Goal: Transaction & Acquisition: Purchase product/service

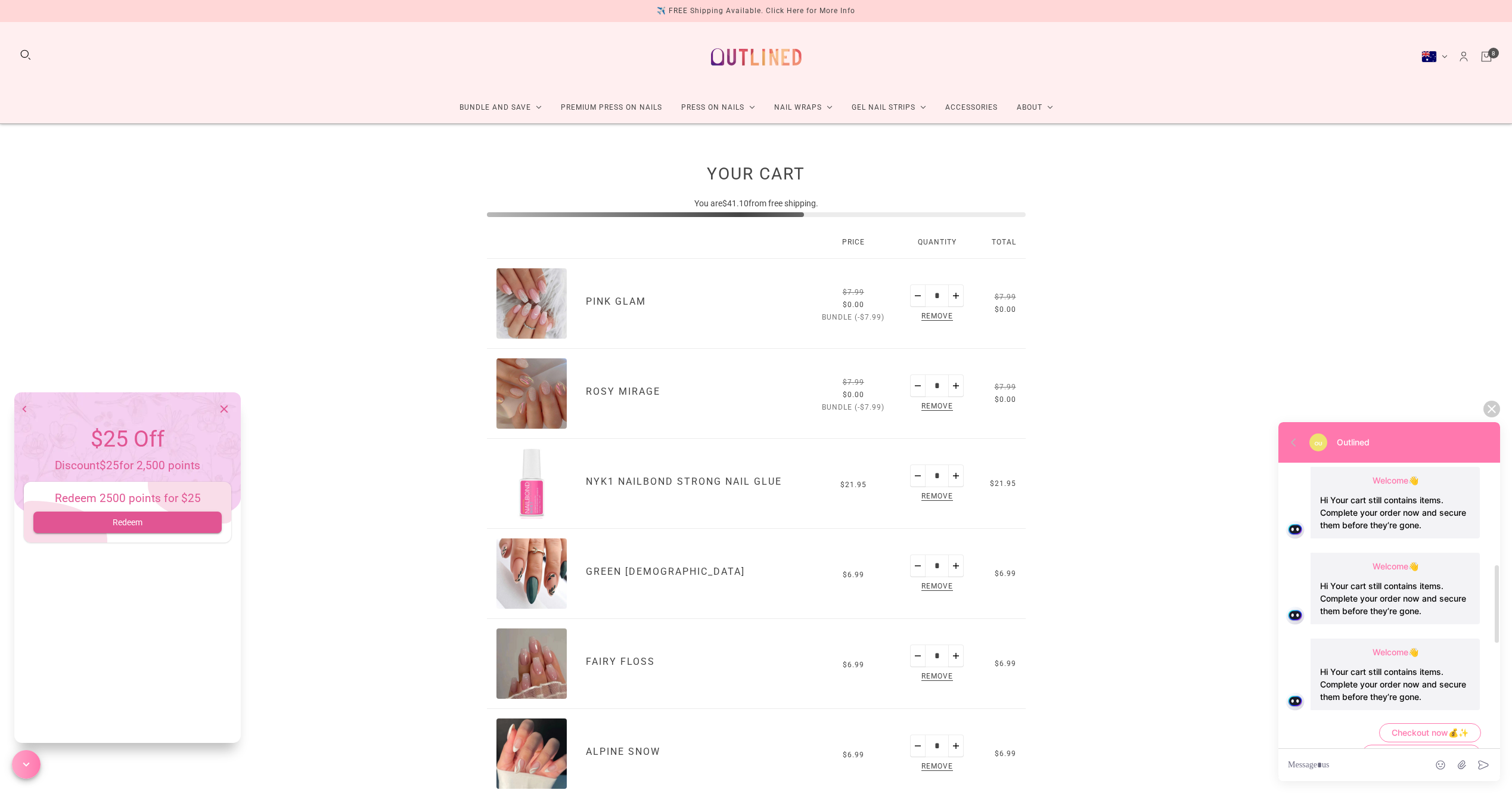
scroll to position [737, 0]
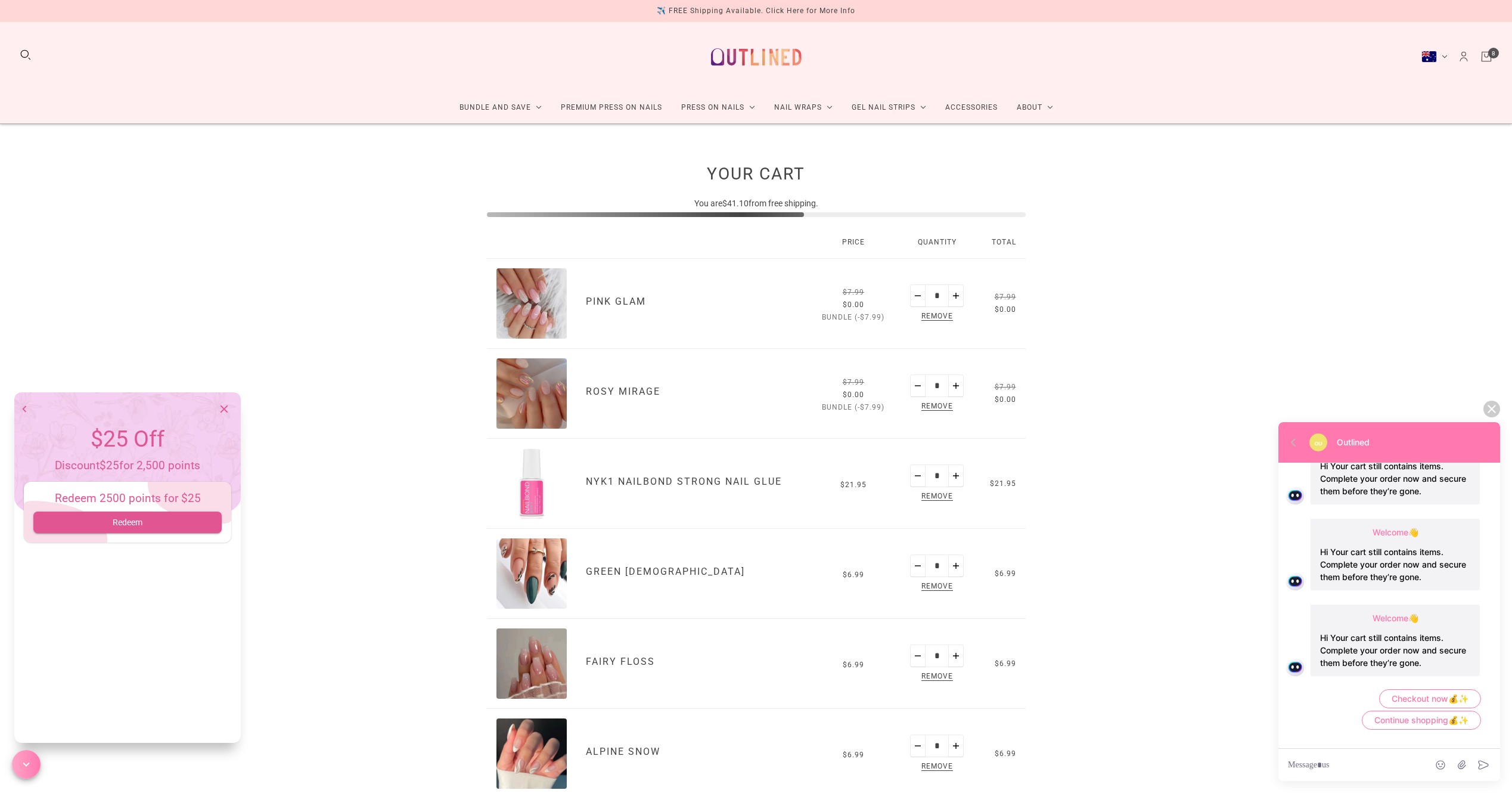
click at [150, 509] on div "Redeem 2500 points for $25 Redeem" at bounding box center [128, 512] width 207 height 61
click at [151, 509] on div "Redeem 2500 points for $25 Redeem" at bounding box center [128, 512] width 207 height 61
click at [152, 517] on span "Redeem" at bounding box center [127, 522] width 169 height 15
click at [194, 517] on icon "button" at bounding box center [198, 519] width 10 height 12
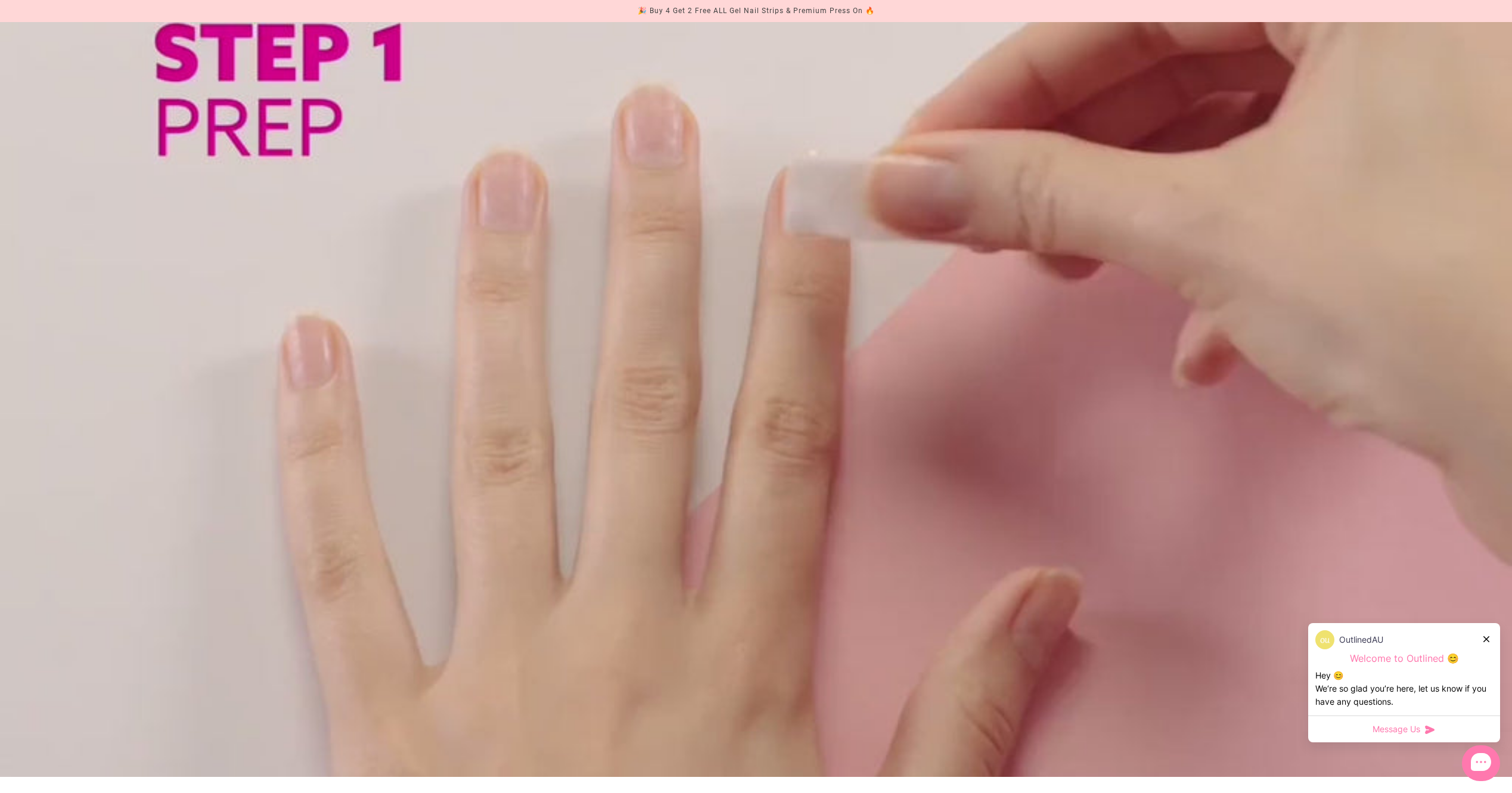
scroll to position [1738, 0]
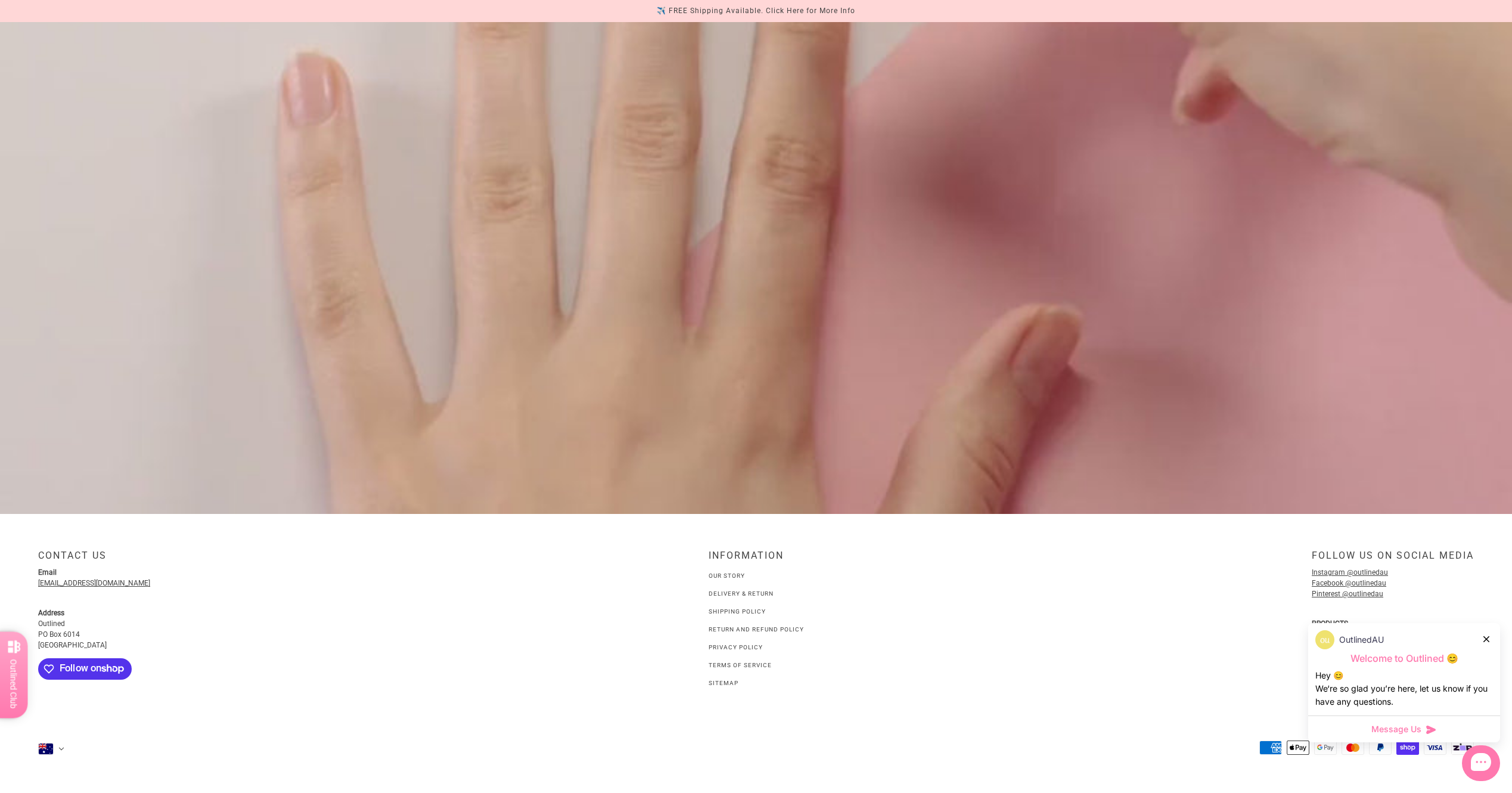
click at [732, 576] on link "Our Story" at bounding box center [726, 575] width 36 height 6
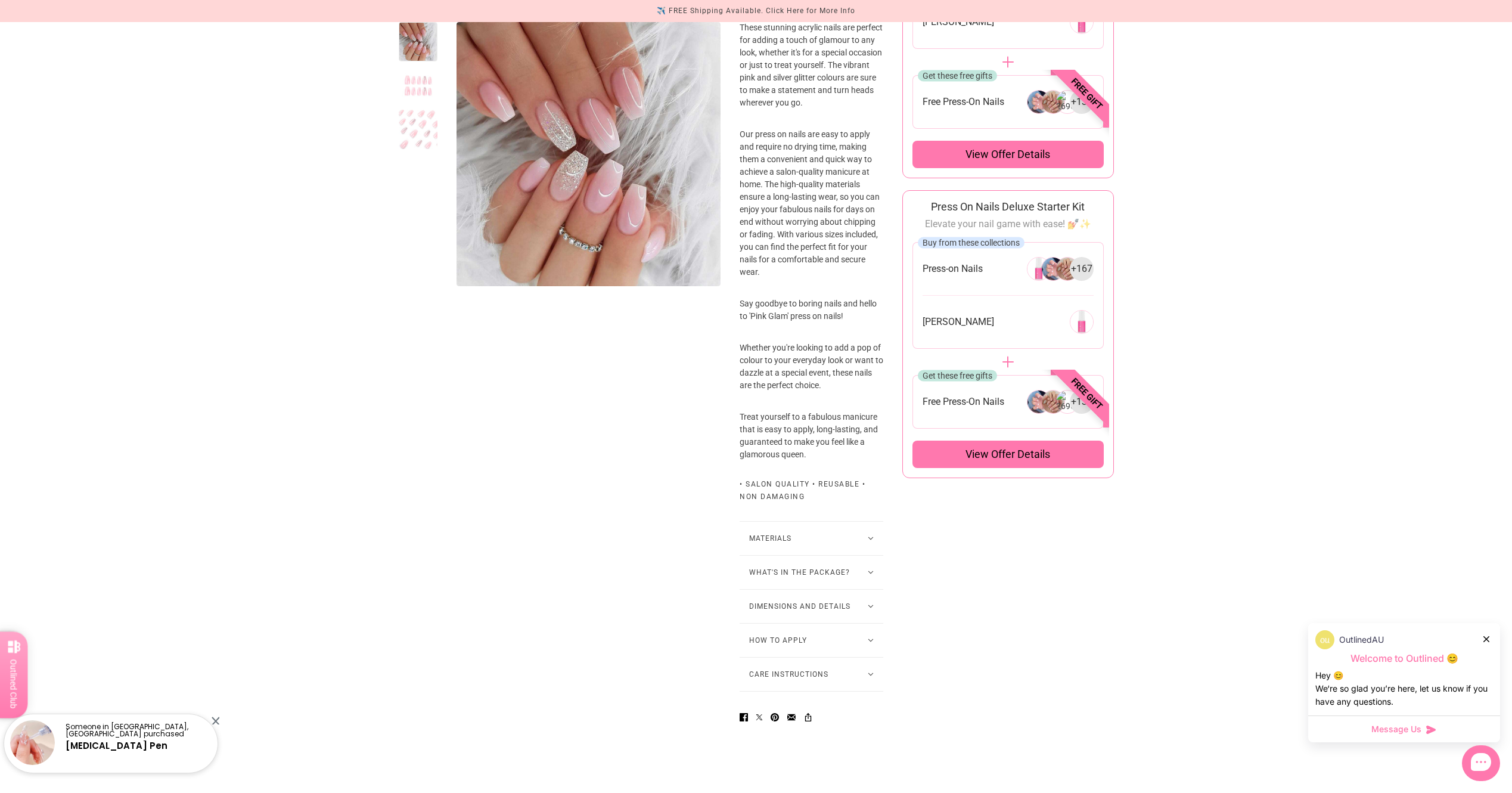
scroll to position [537, 0]
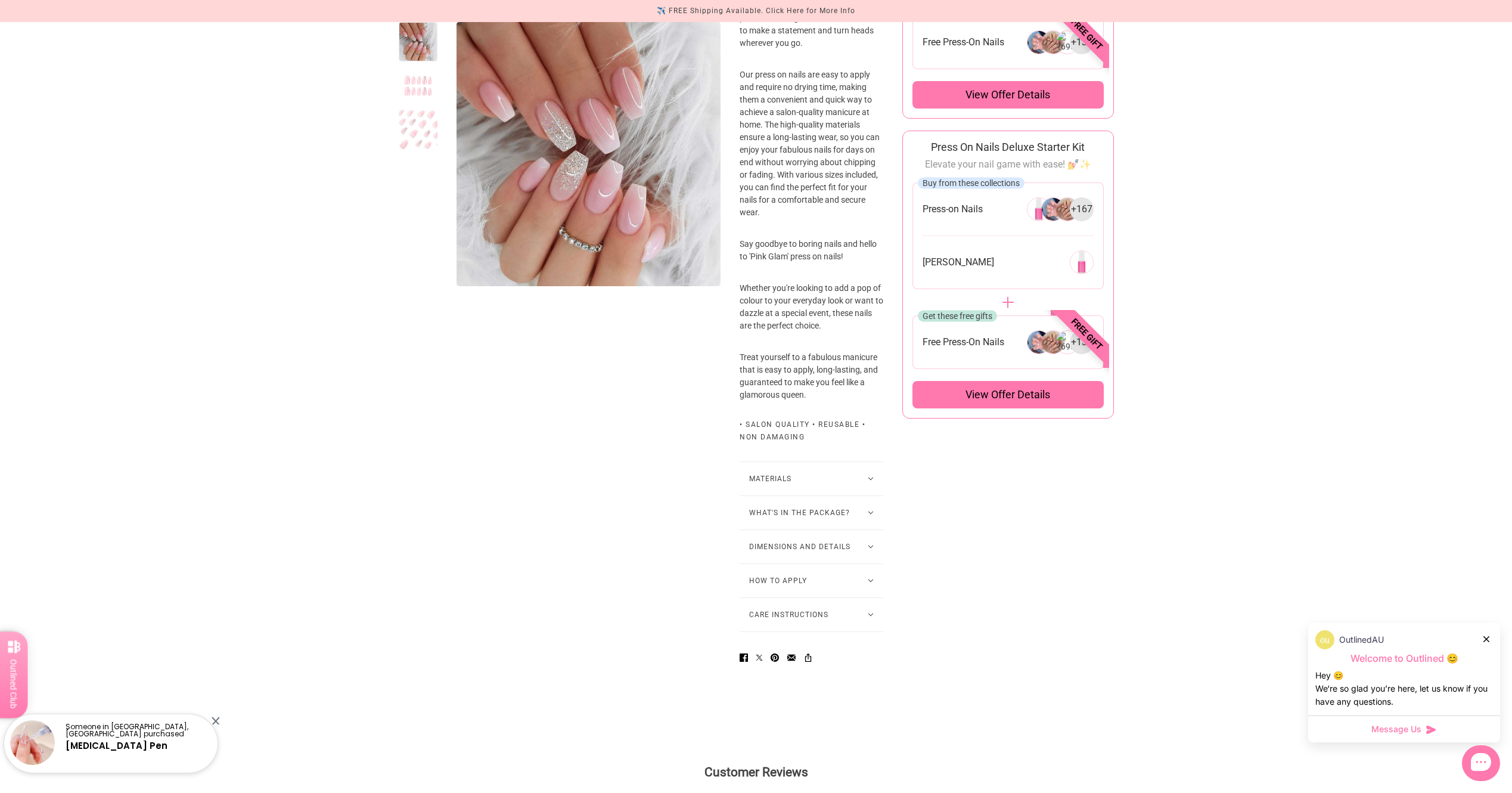
click at [781, 597] on button "How to Apply" at bounding box center [811, 581] width 143 height 34
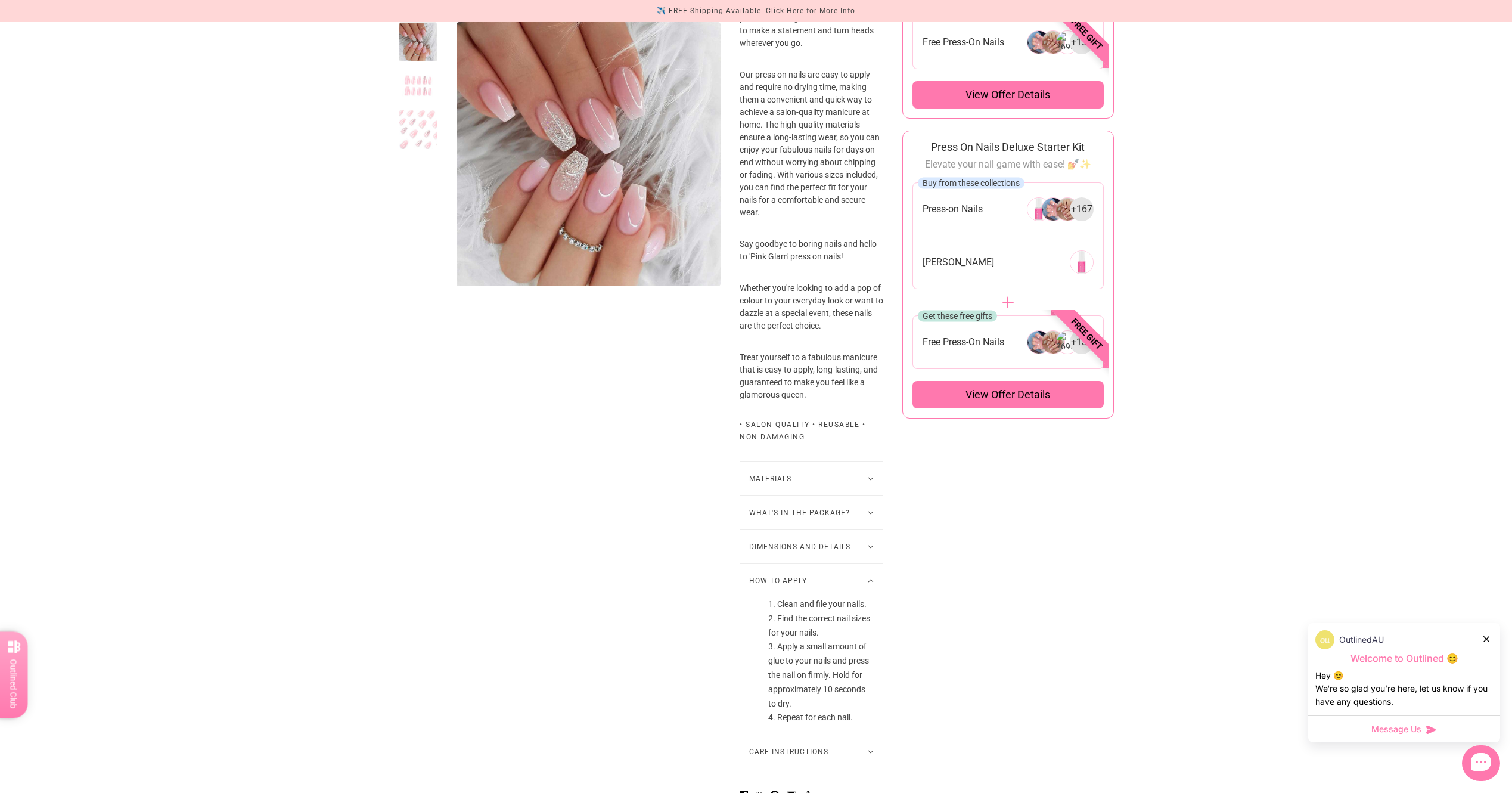
click at [795, 492] on button "Materials" at bounding box center [811, 479] width 143 height 34
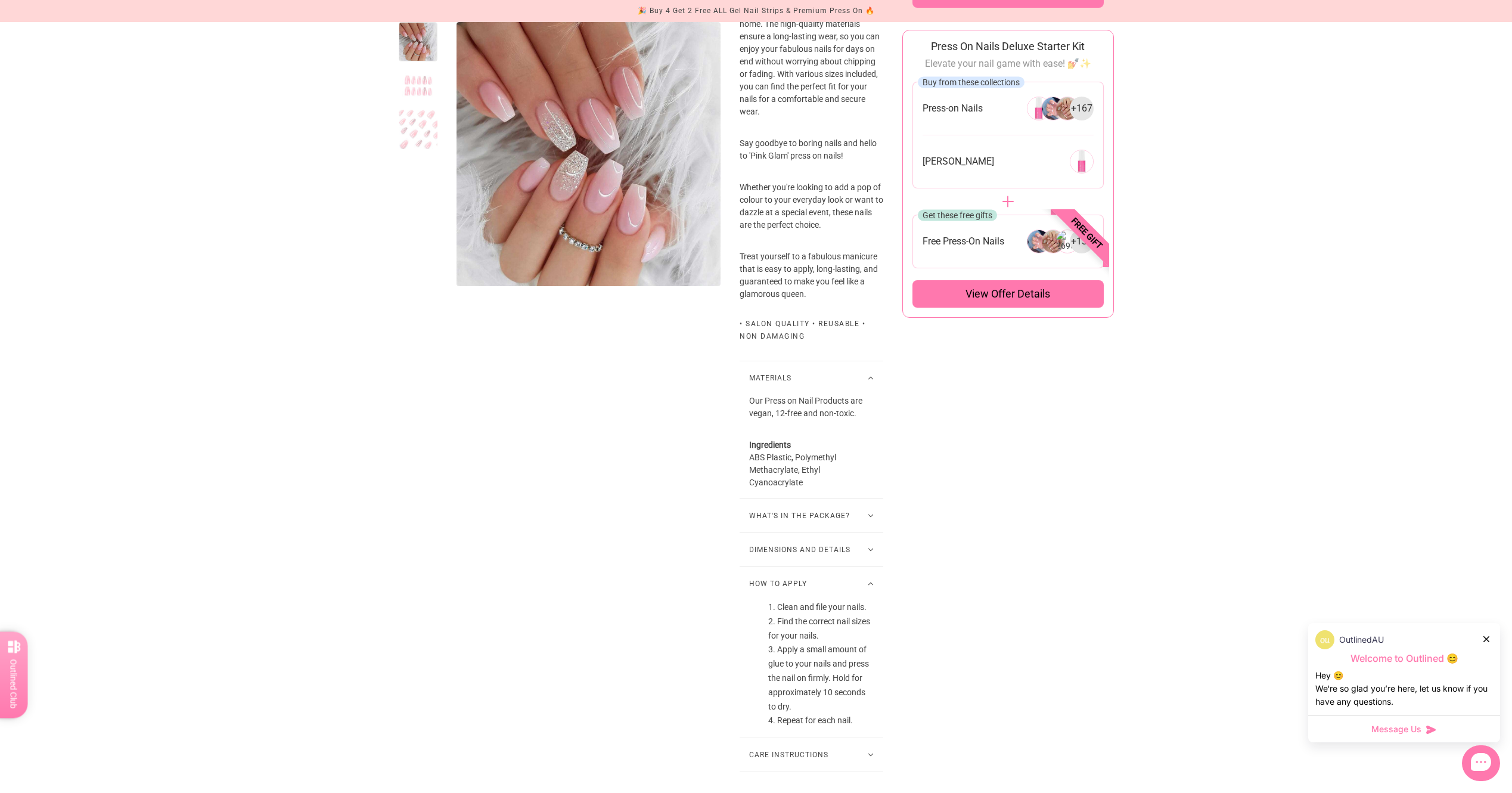
scroll to position [656, 0]
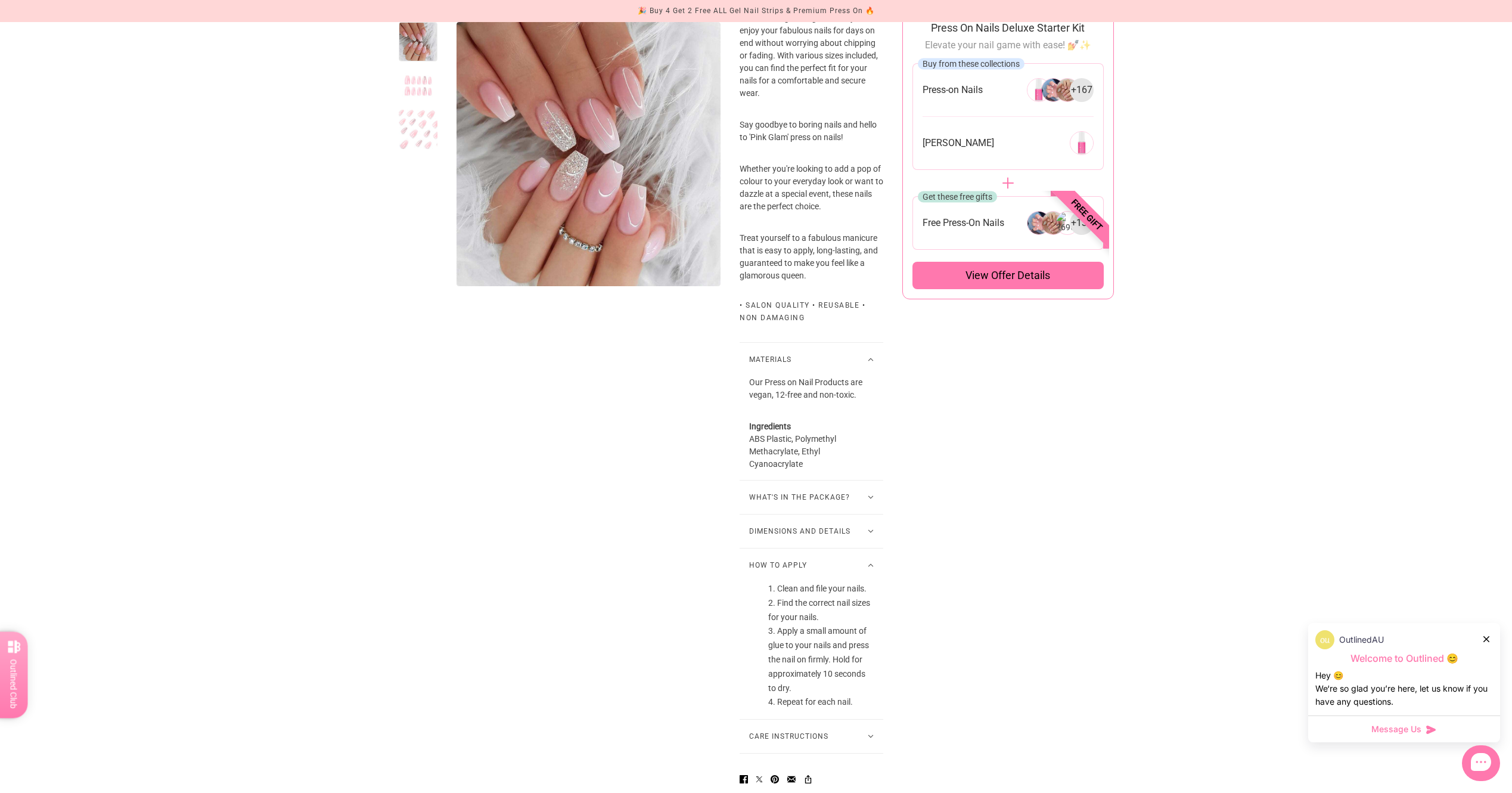
click at [830, 514] on button "What's in the package?" at bounding box center [811, 497] width 143 height 34
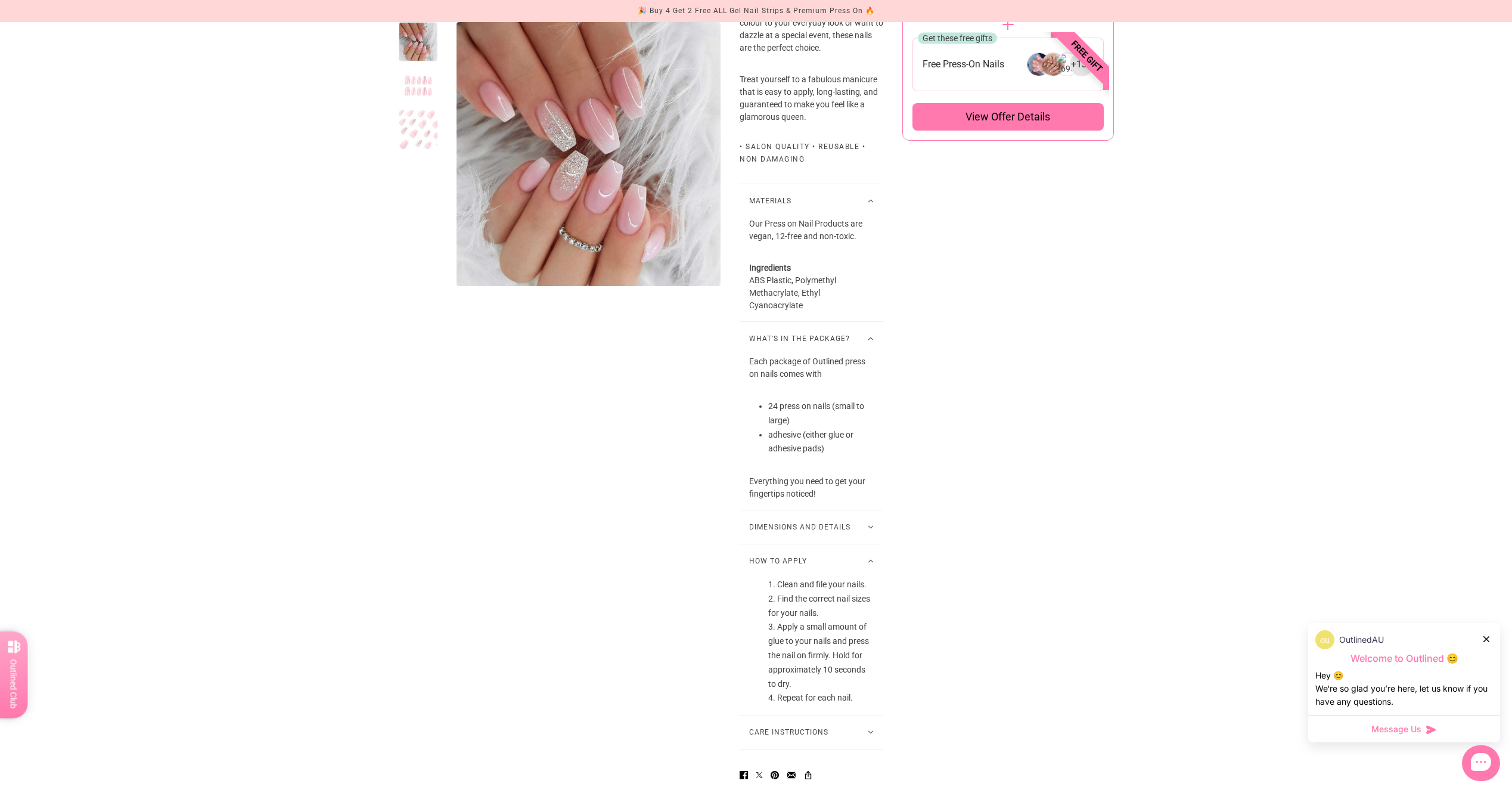
scroll to position [835, 0]
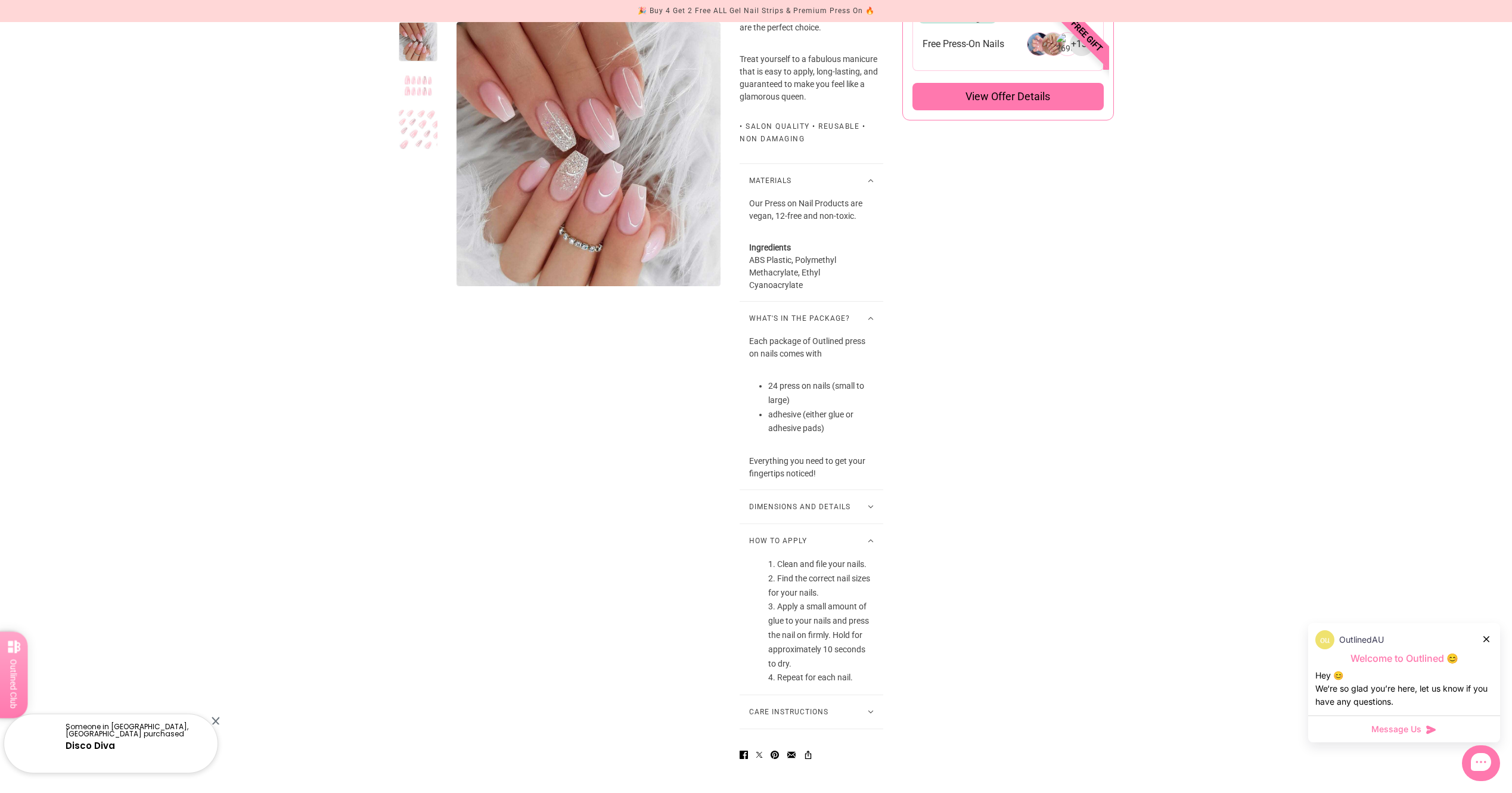
click at [857, 513] on button "Dimensions and Details" at bounding box center [811, 507] width 143 height 34
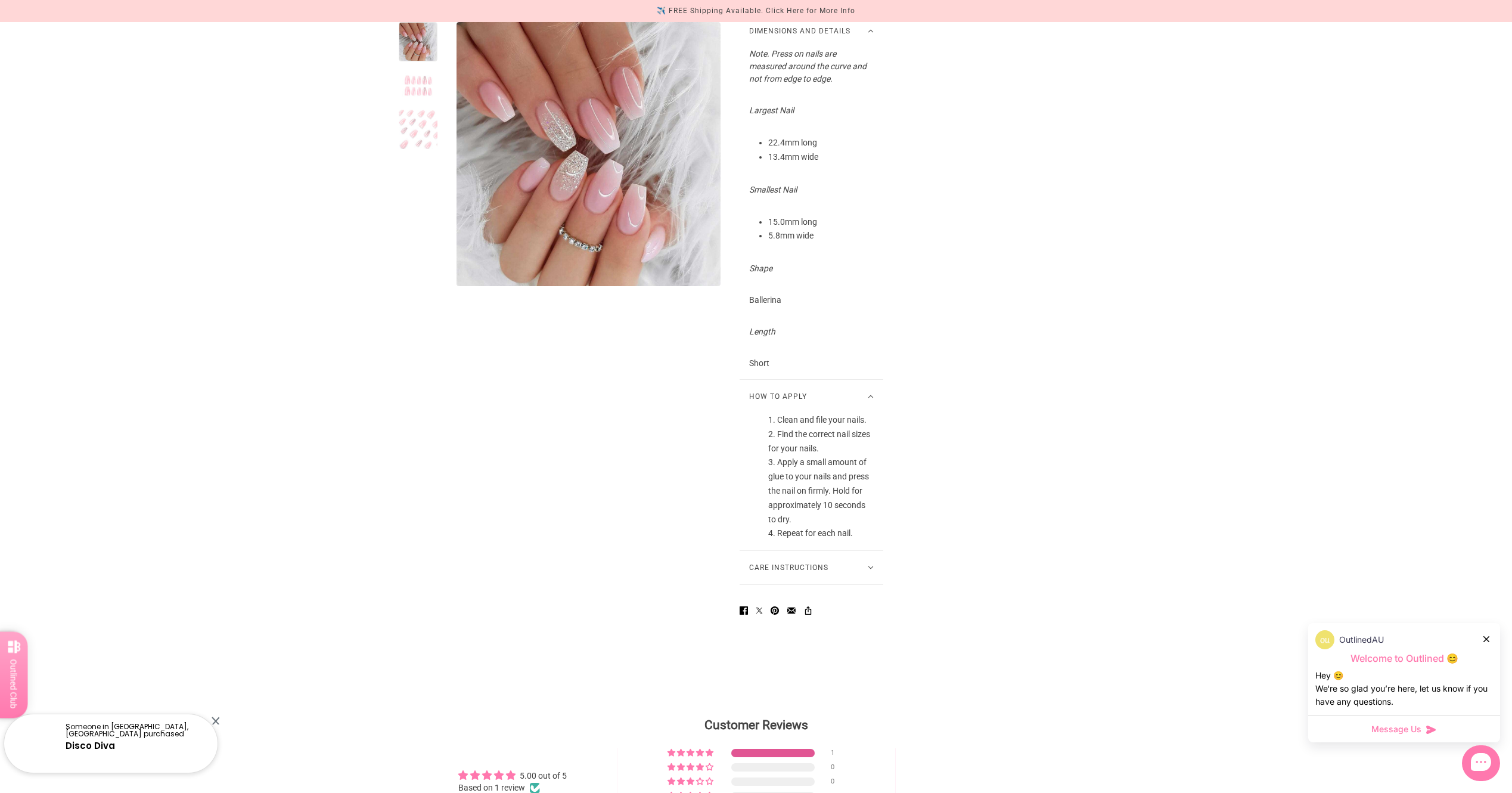
scroll to position [1311, 0]
click at [826, 578] on button "Care Instructions" at bounding box center [811, 566] width 143 height 34
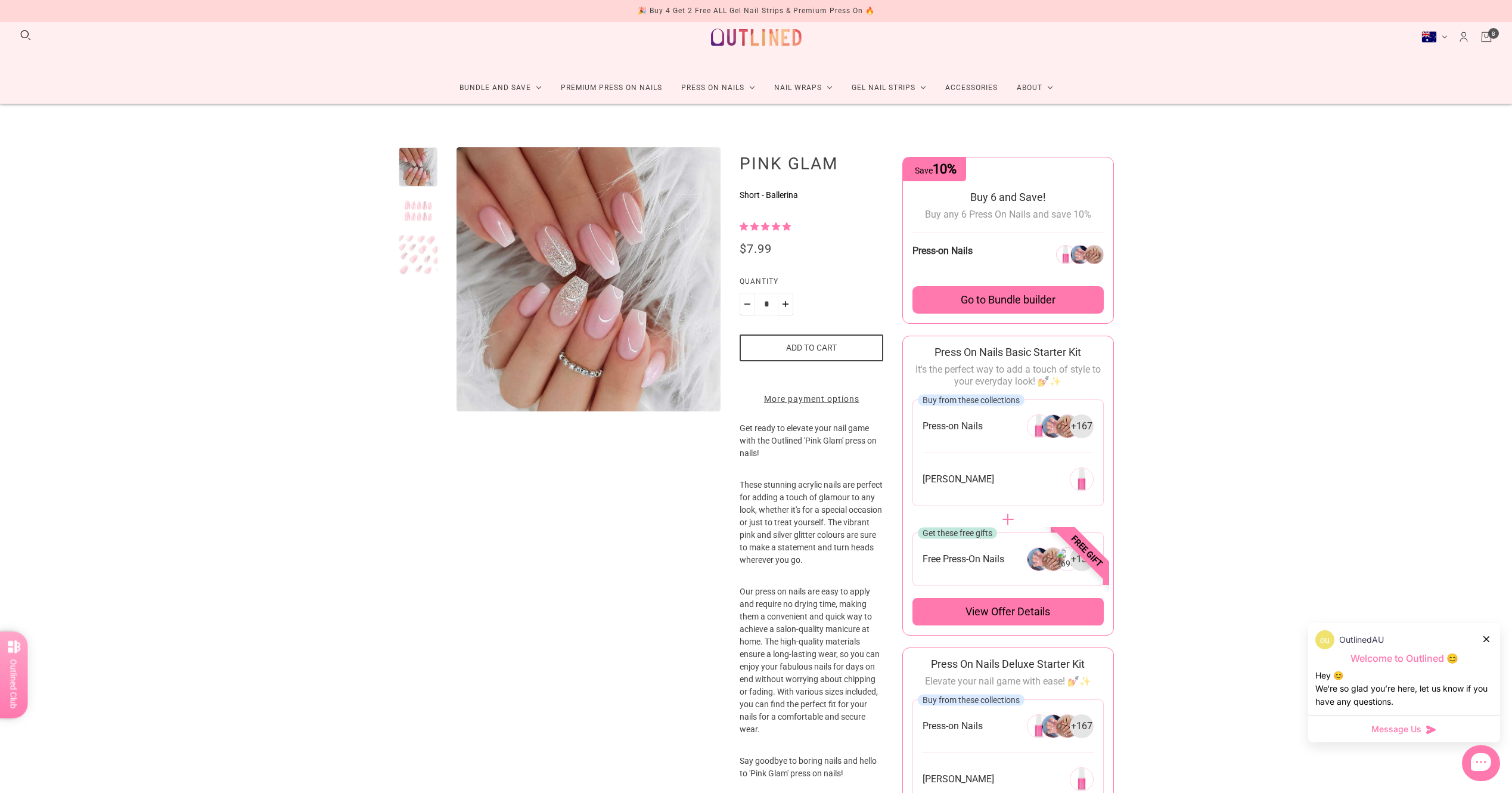
scroll to position [0, 0]
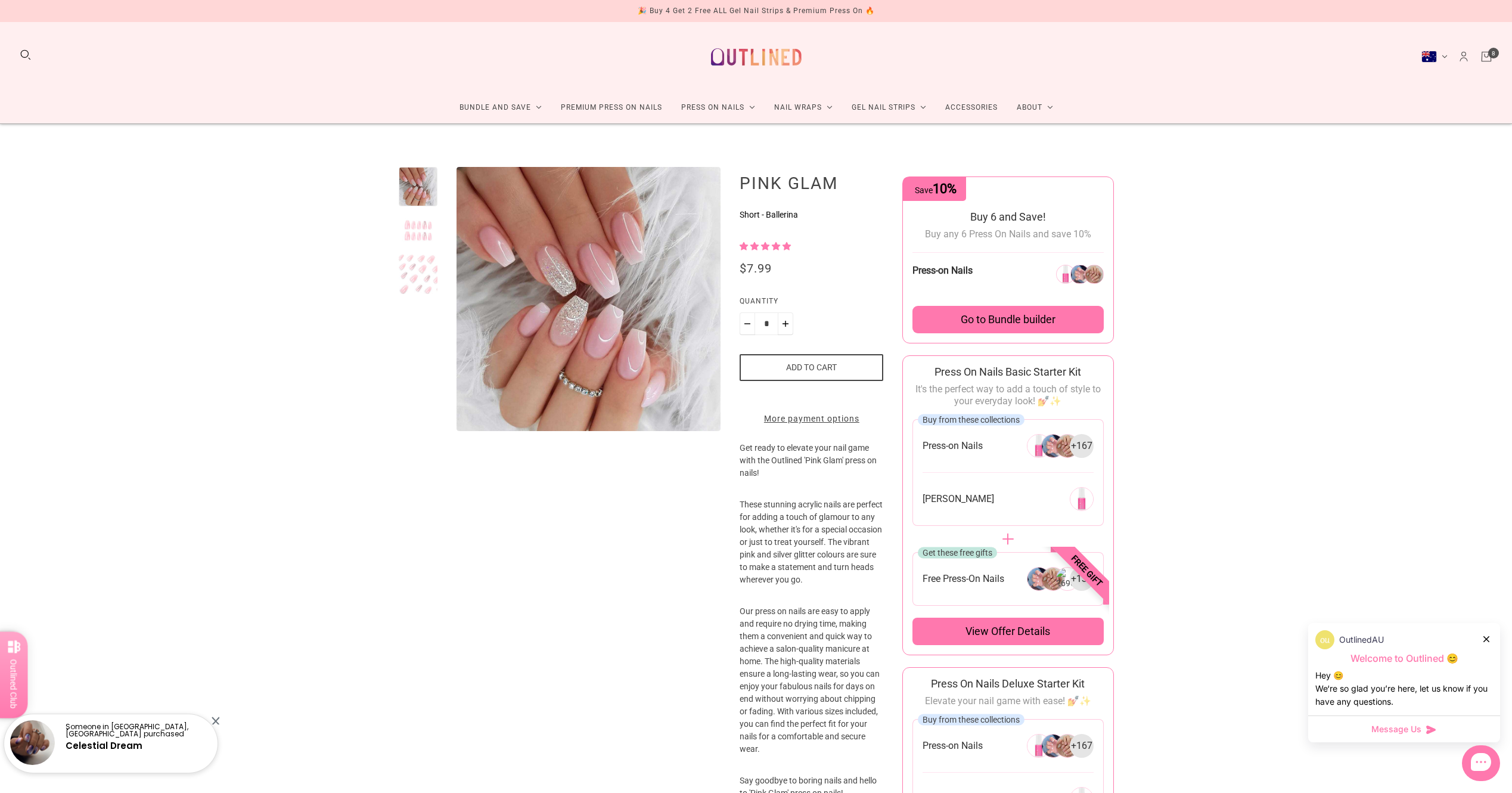
click at [1492, 56] on link "Cart" at bounding box center [1486, 57] width 13 height 13
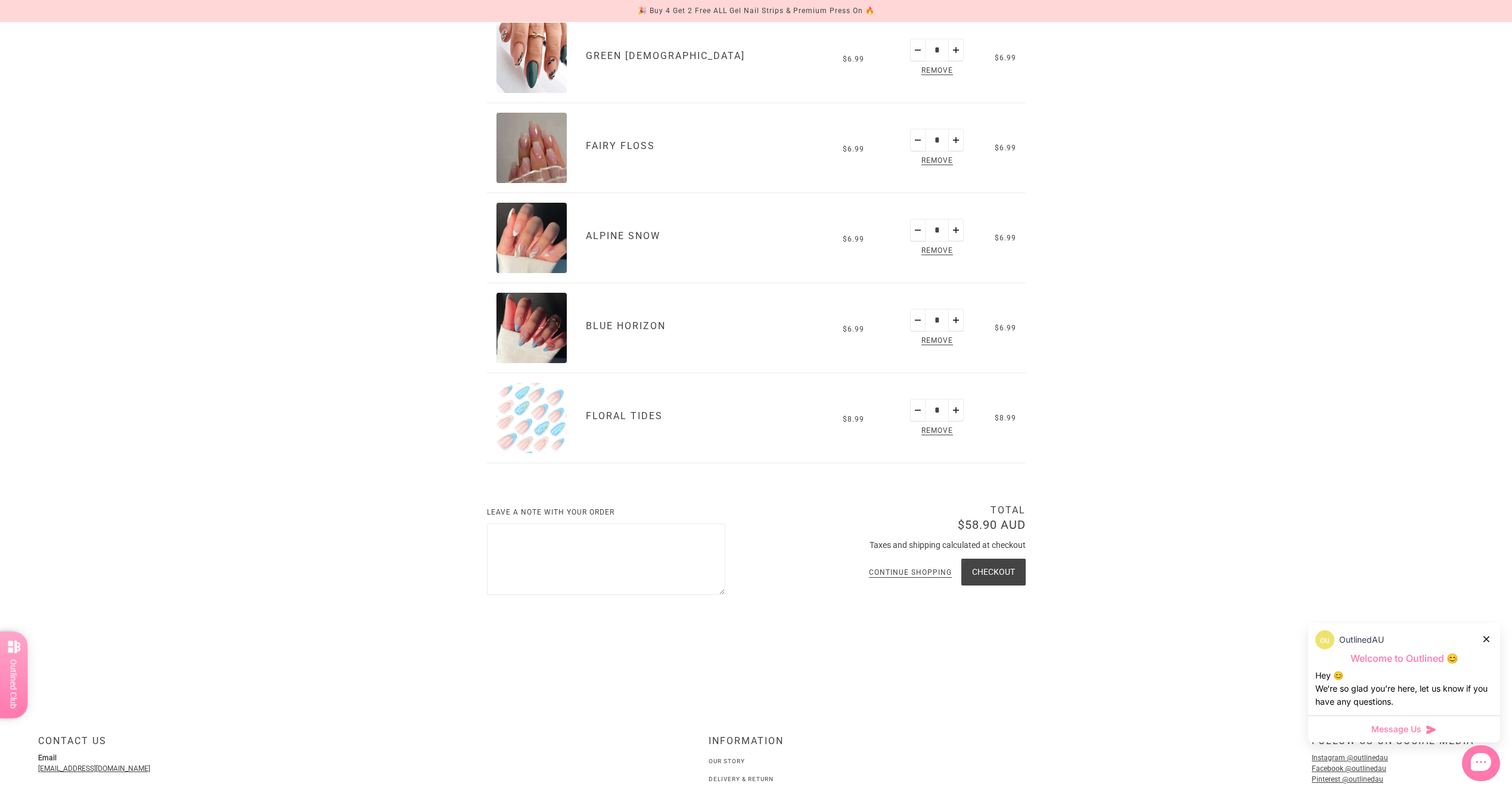
scroll to position [537, 0]
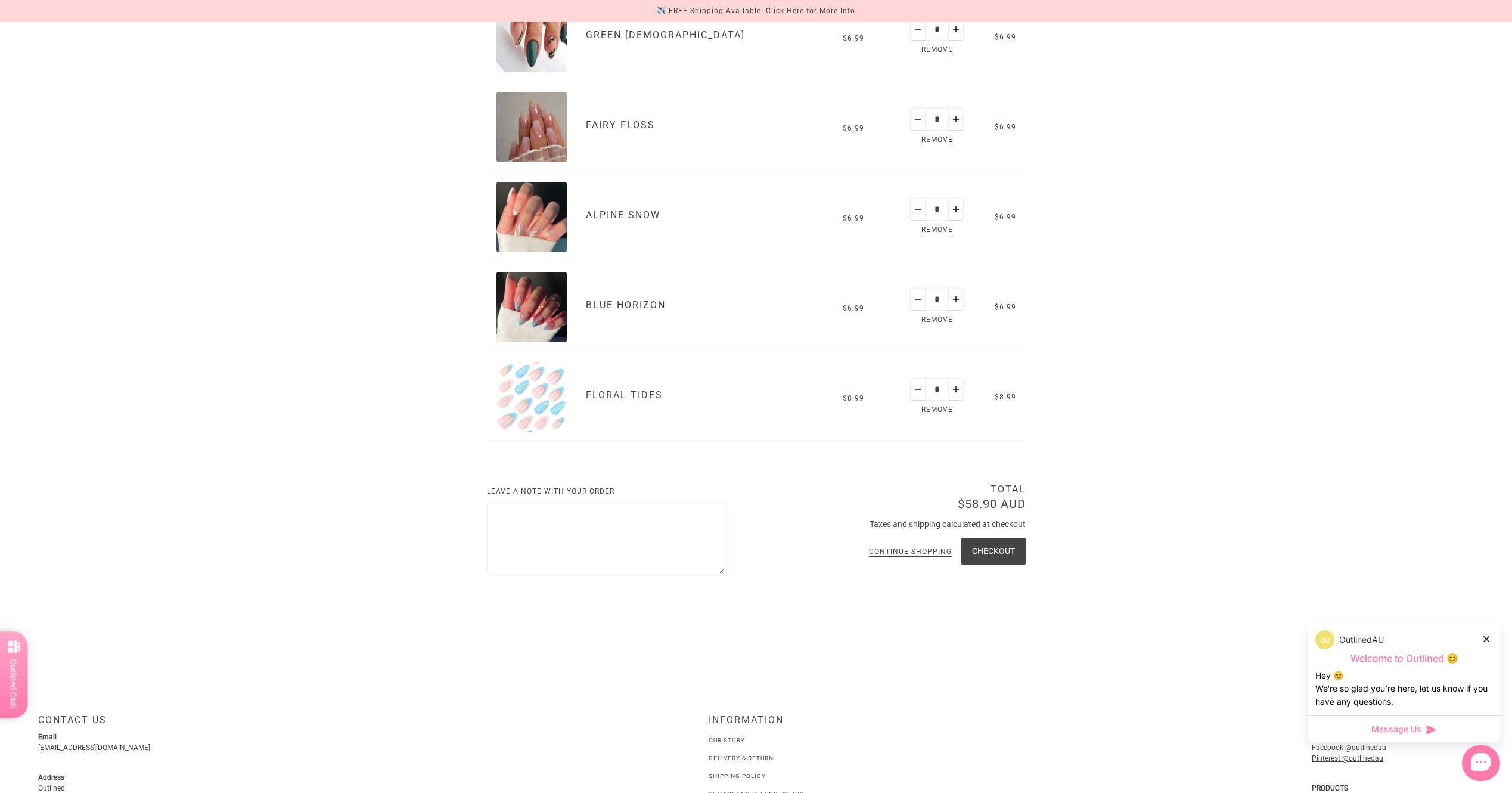
click at [989, 547] on button "Checkout" at bounding box center [993, 551] width 65 height 27
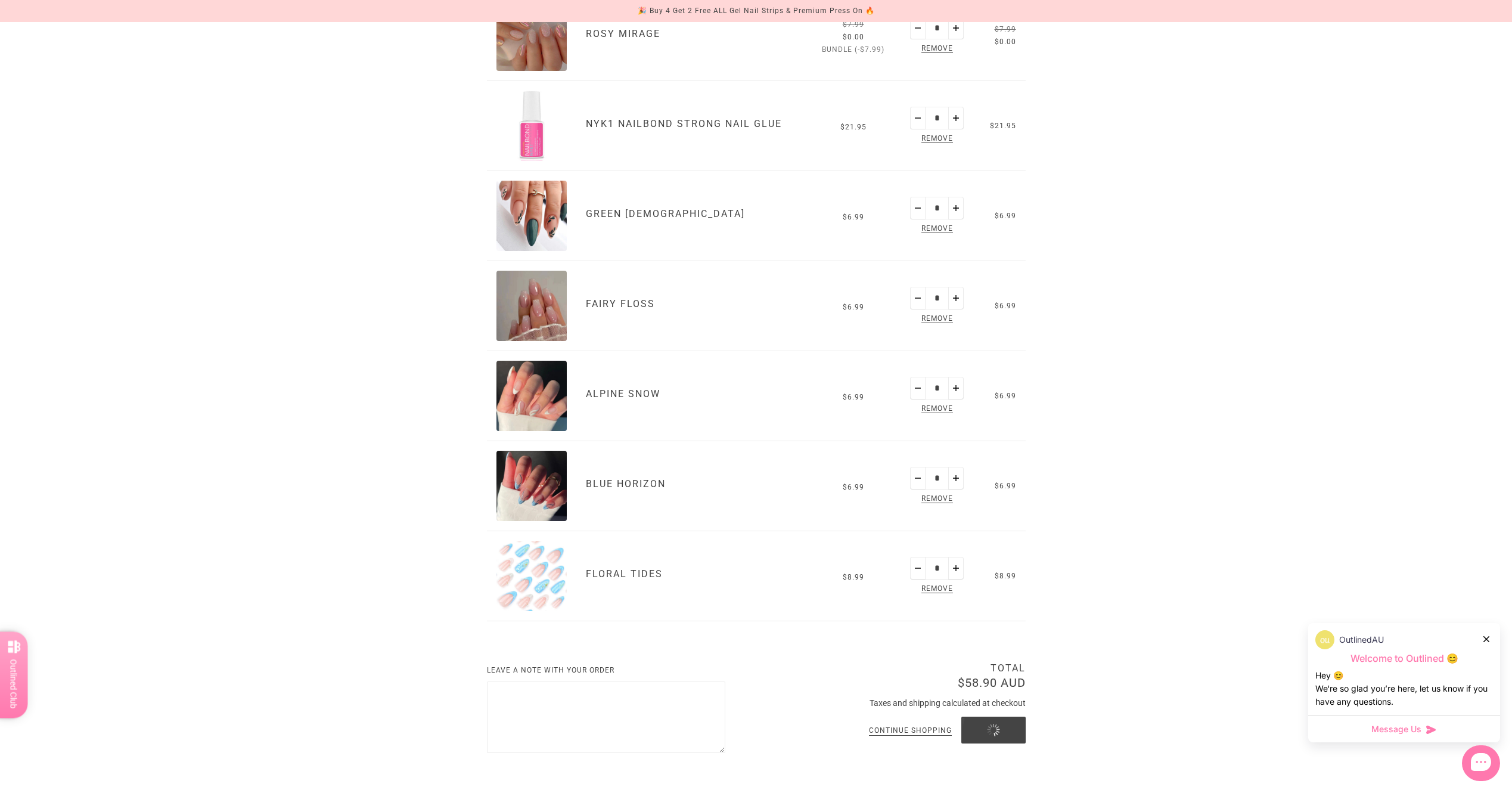
scroll to position [179, 0]
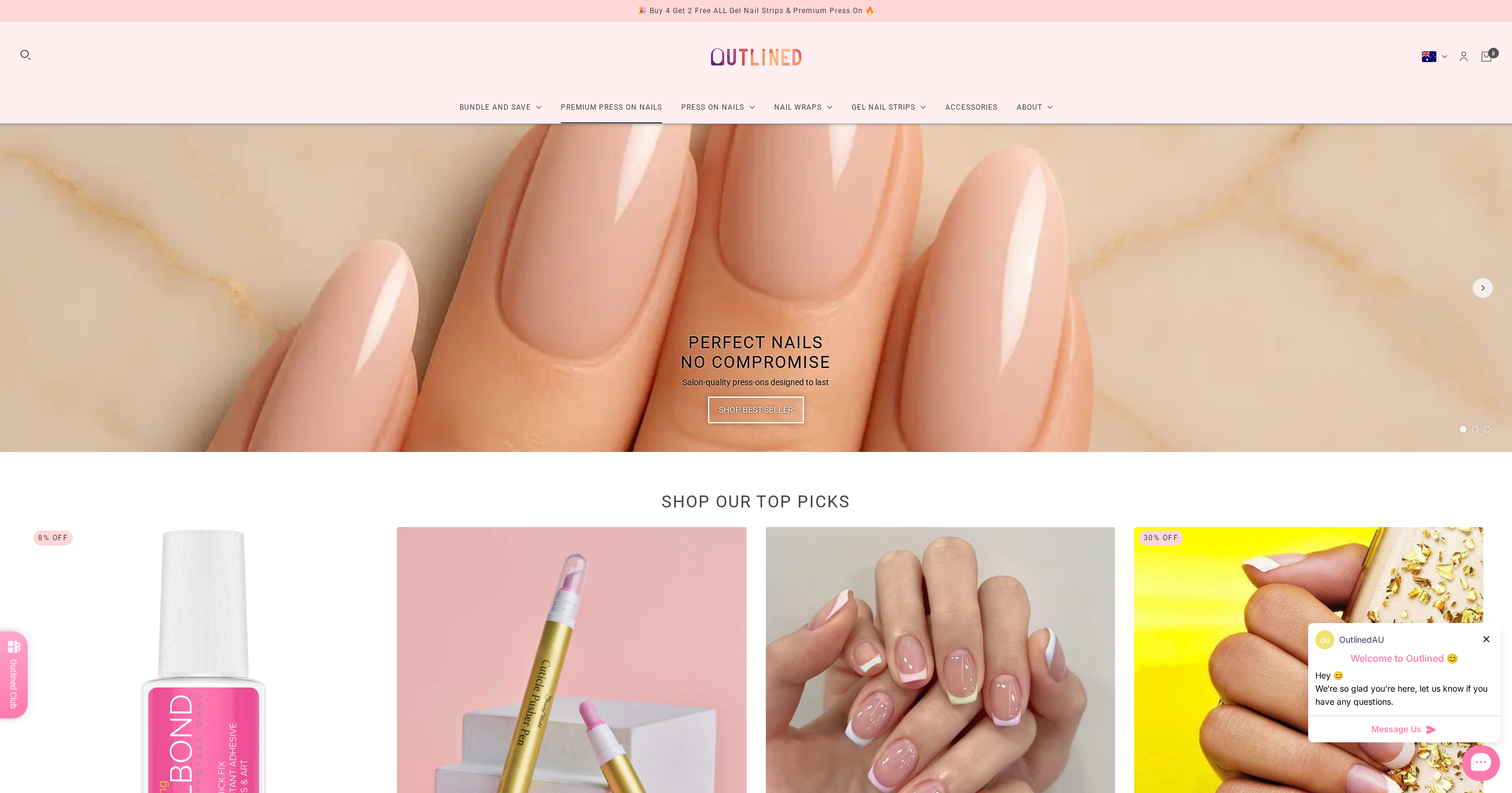
click at [592, 106] on link "Premium Press On Nails" at bounding box center [611, 108] width 120 height 32
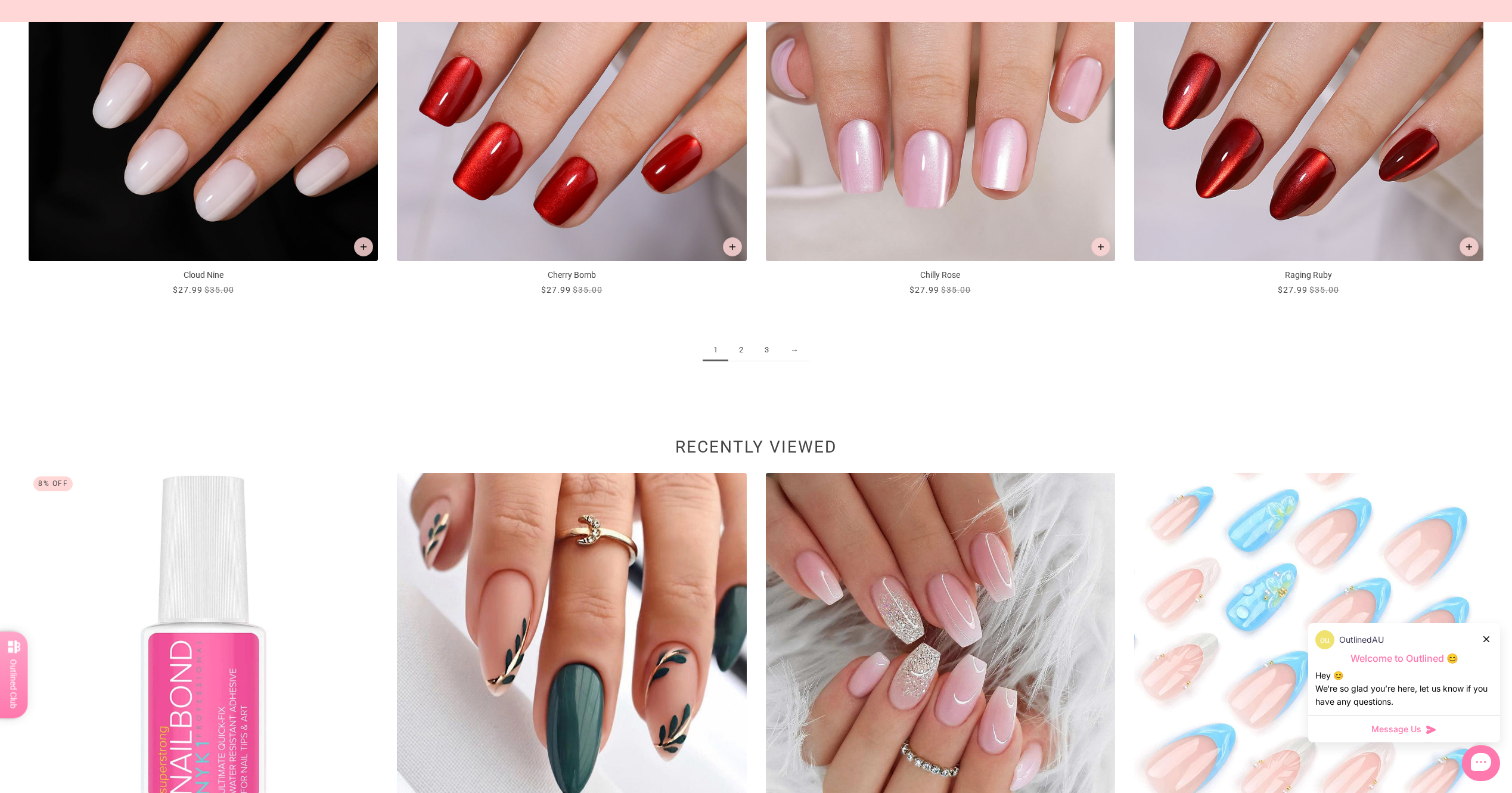
scroll to position [2385, 0]
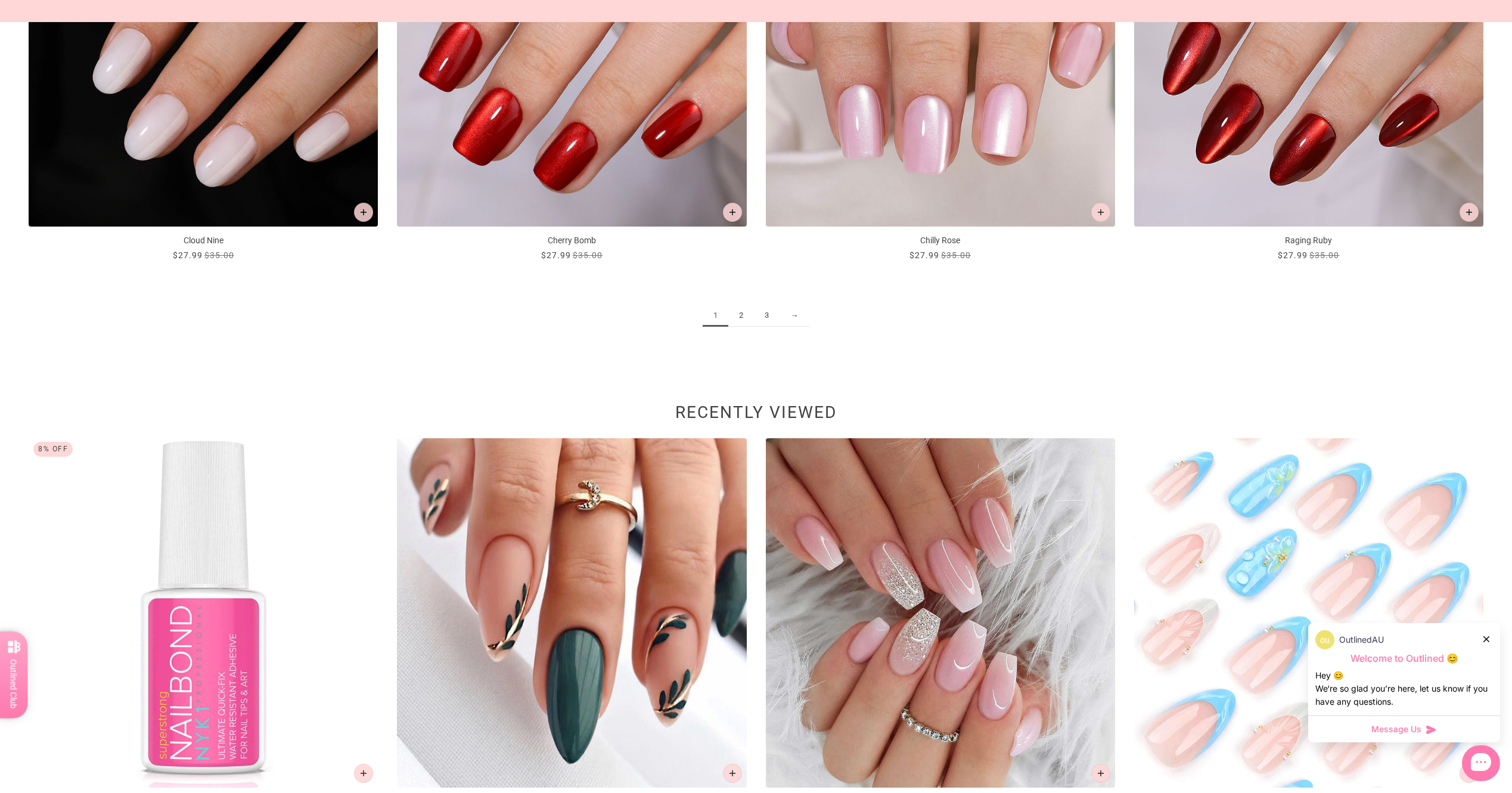
click at [738, 313] on link "2" at bounding box center [740, 315] width 26 height 22
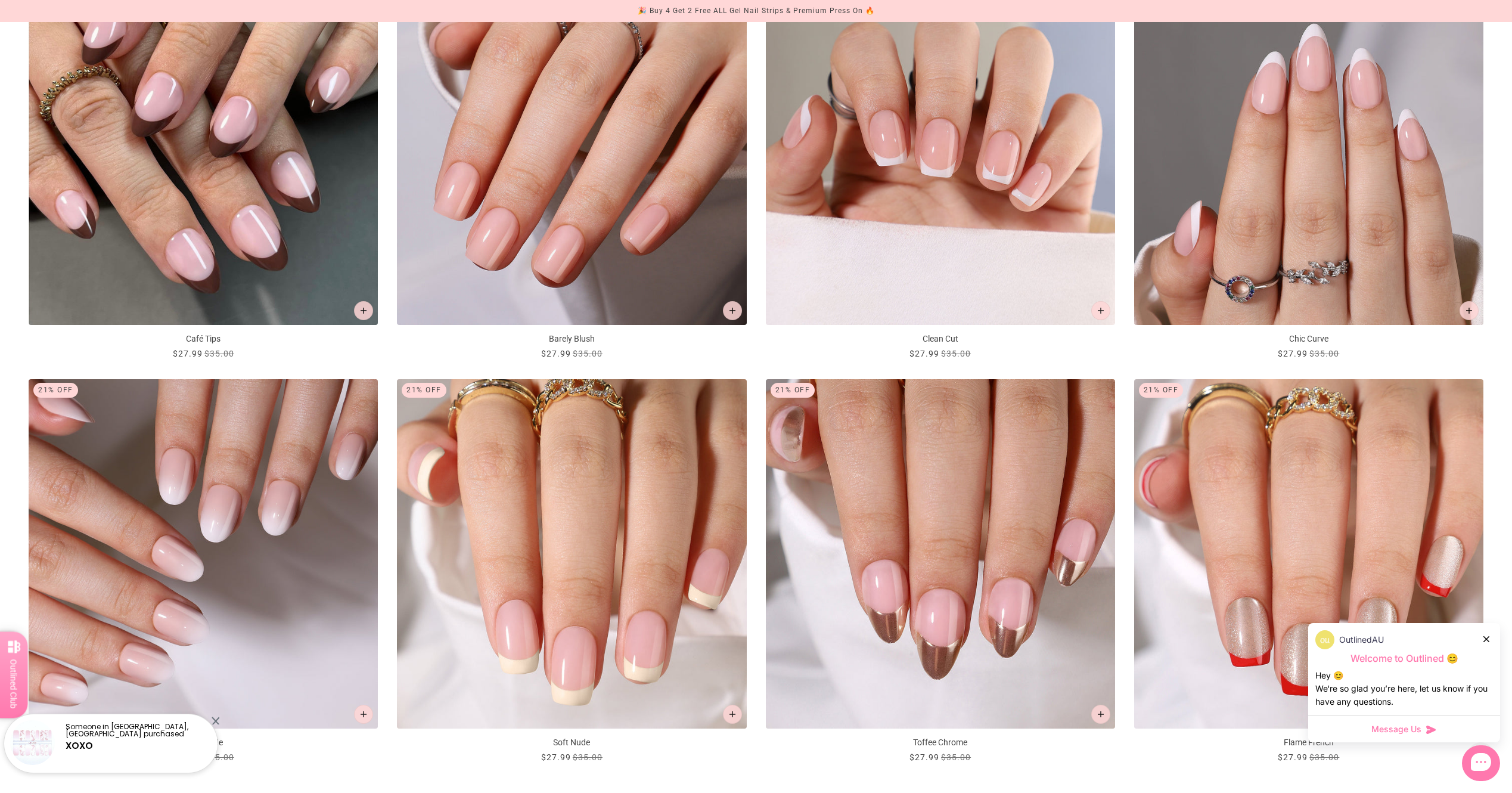
scroll to position [2087, 0]
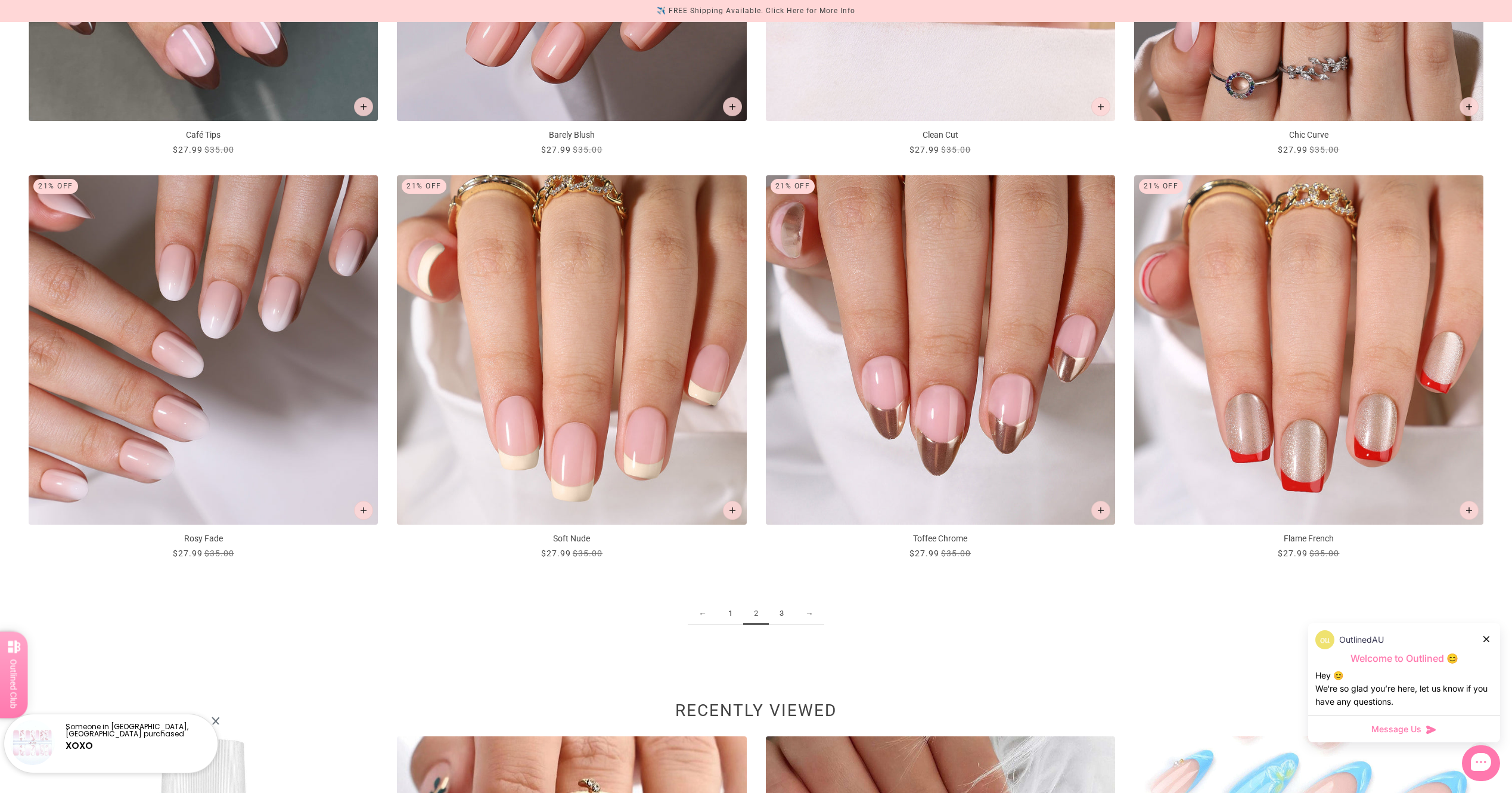
click at [778, 615] on link "3" at bounding box center [781, 613] width 26 height 22
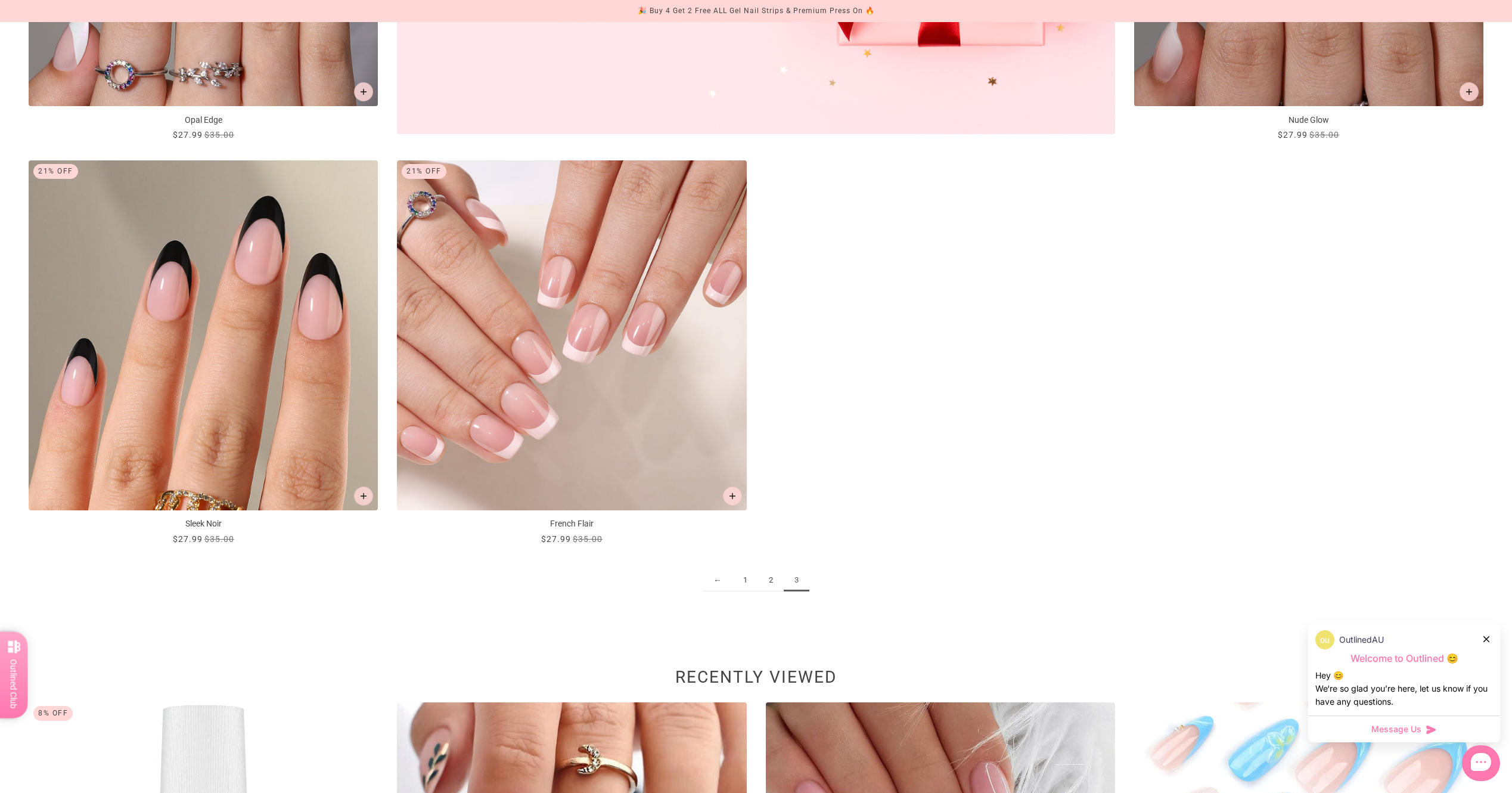
scroll to position [1014, 0]
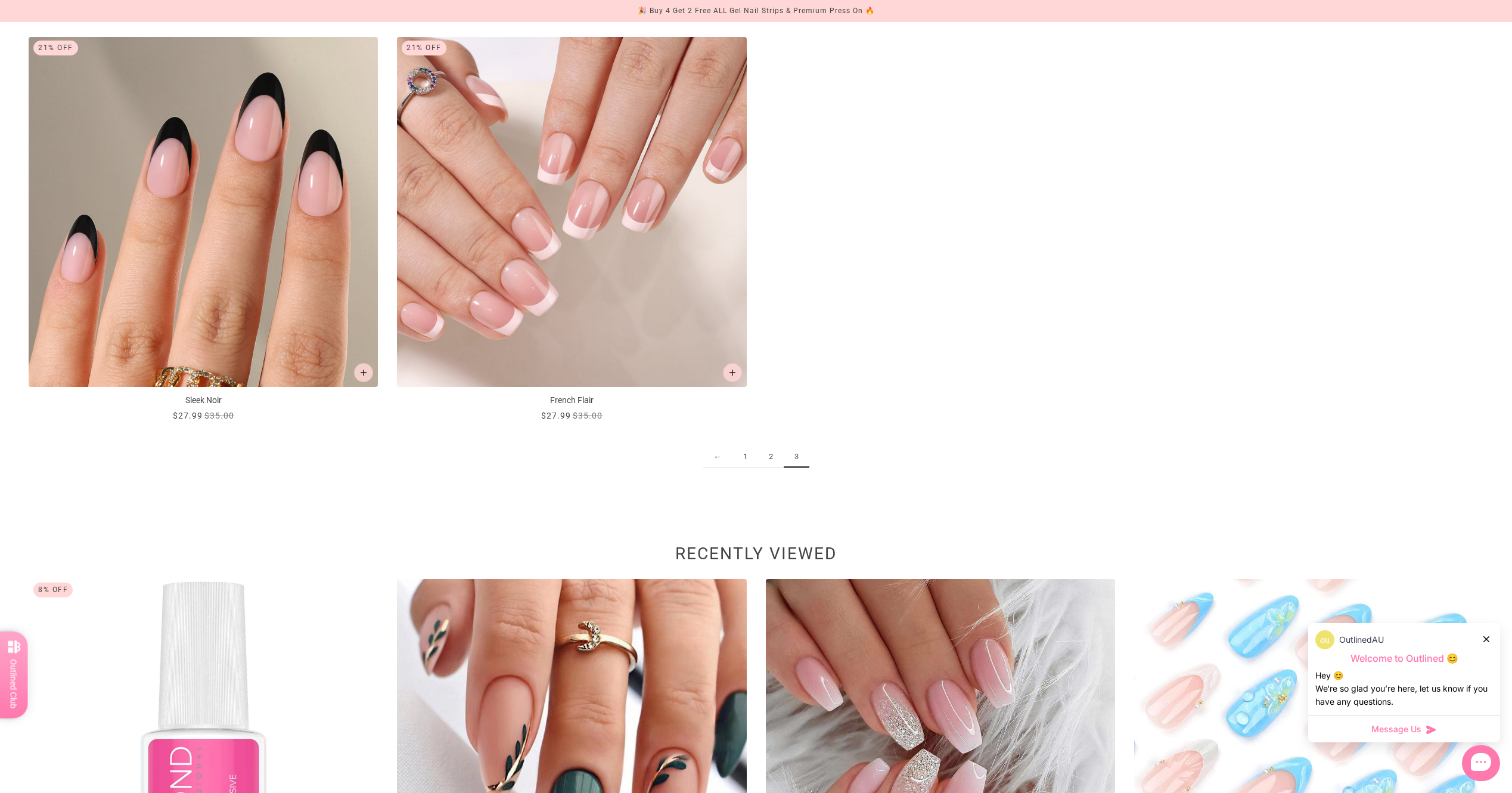
click at [772, 462] on link "2" at bounding box center [771, 456] width 26 height 22
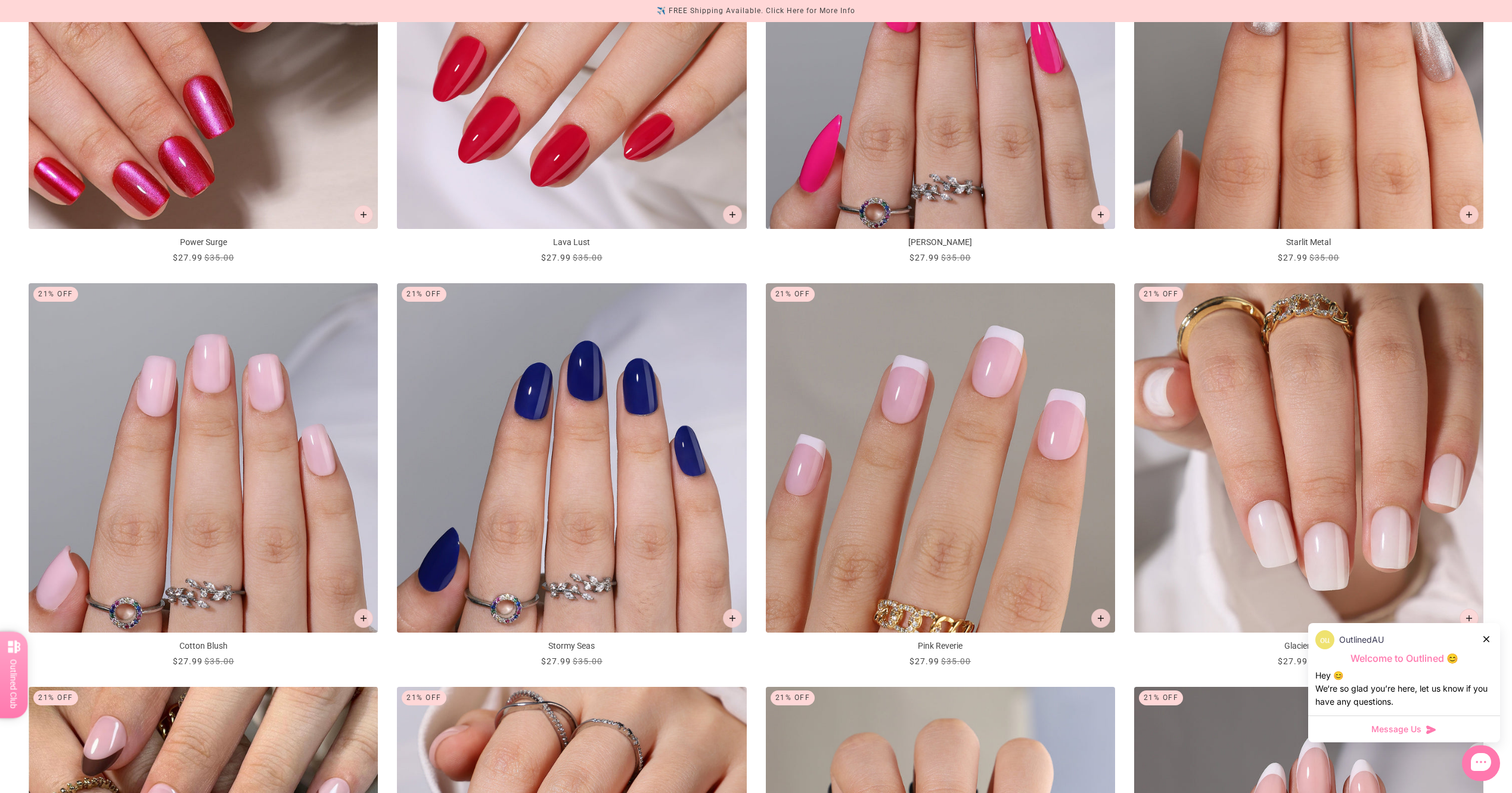
scroll to position [1193, 0]
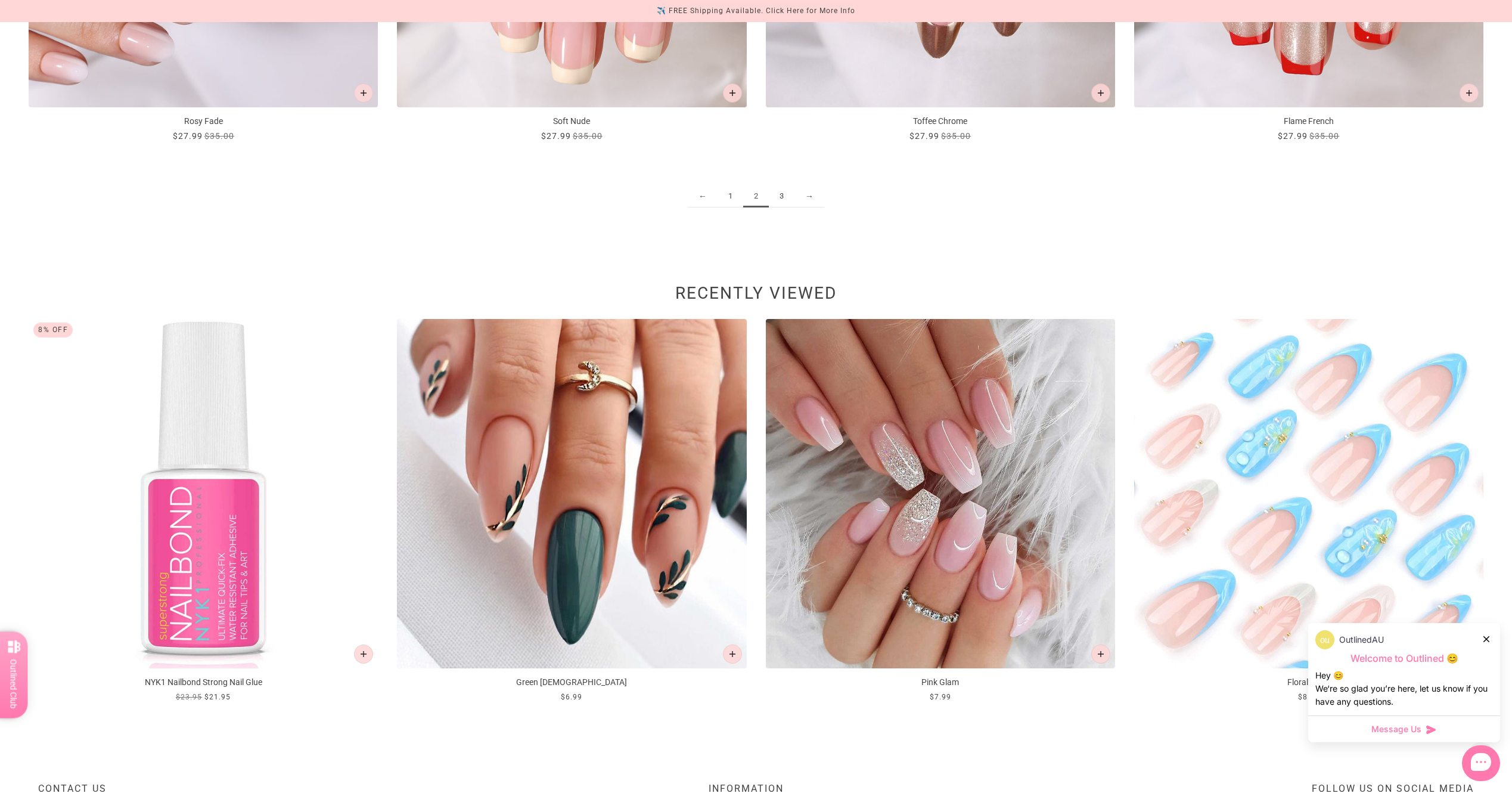
click at [728, 190] on link "1" at bounding box center [730, 196] width 26 height 22
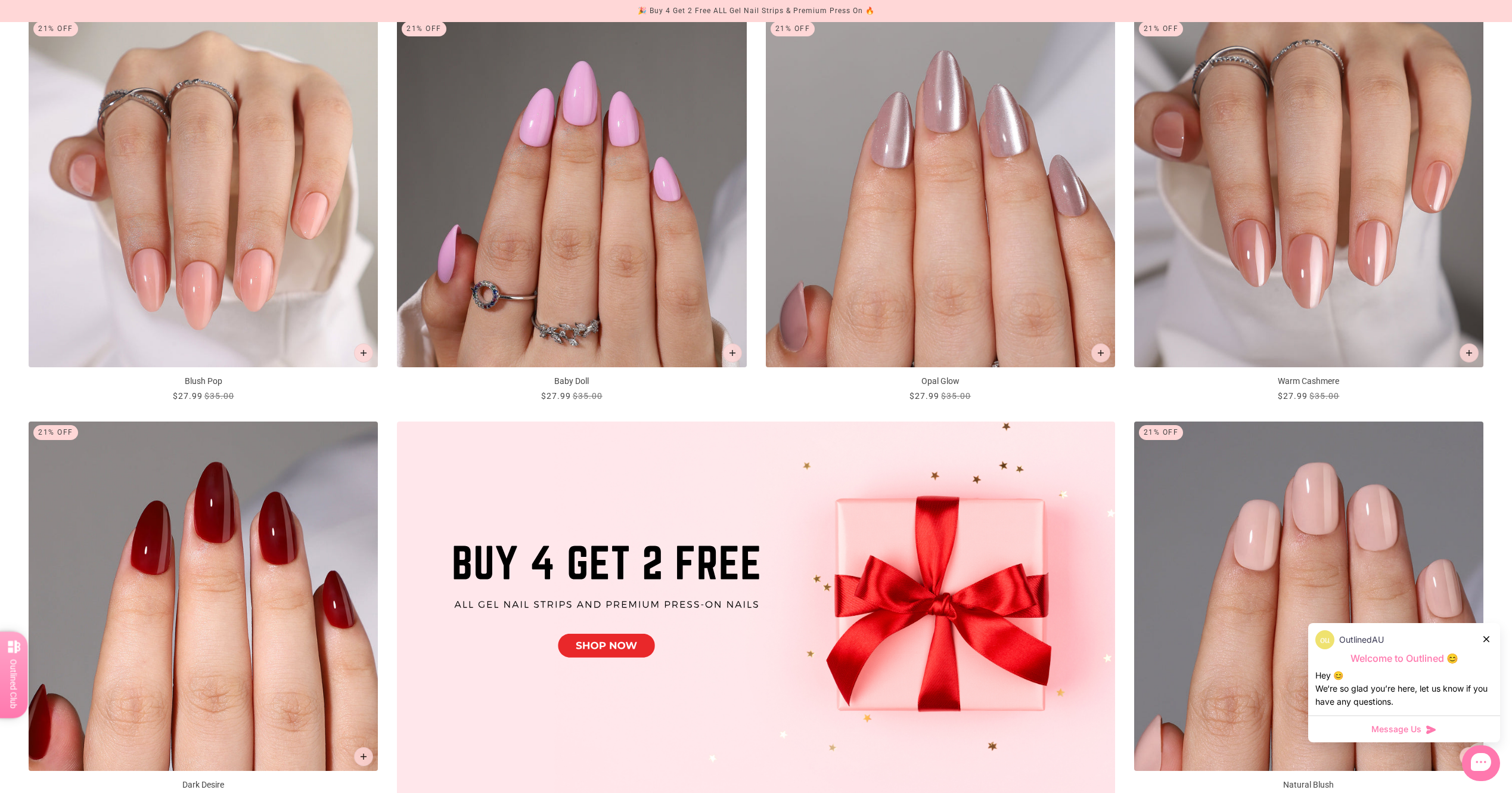
scroll to position [298, 0]
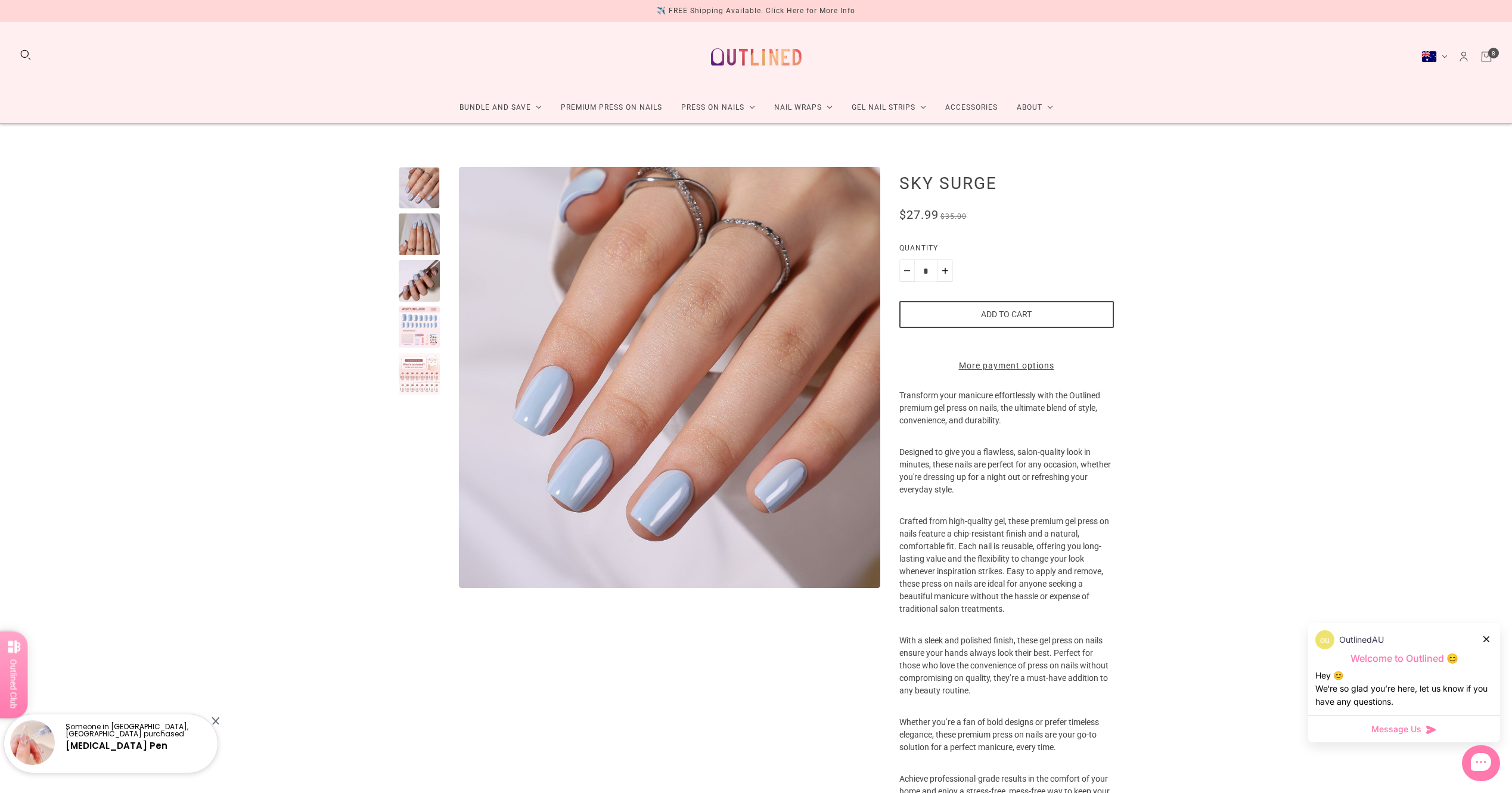
click at [408, 290] on div at bounding box center [419, 280] width 42 height 42
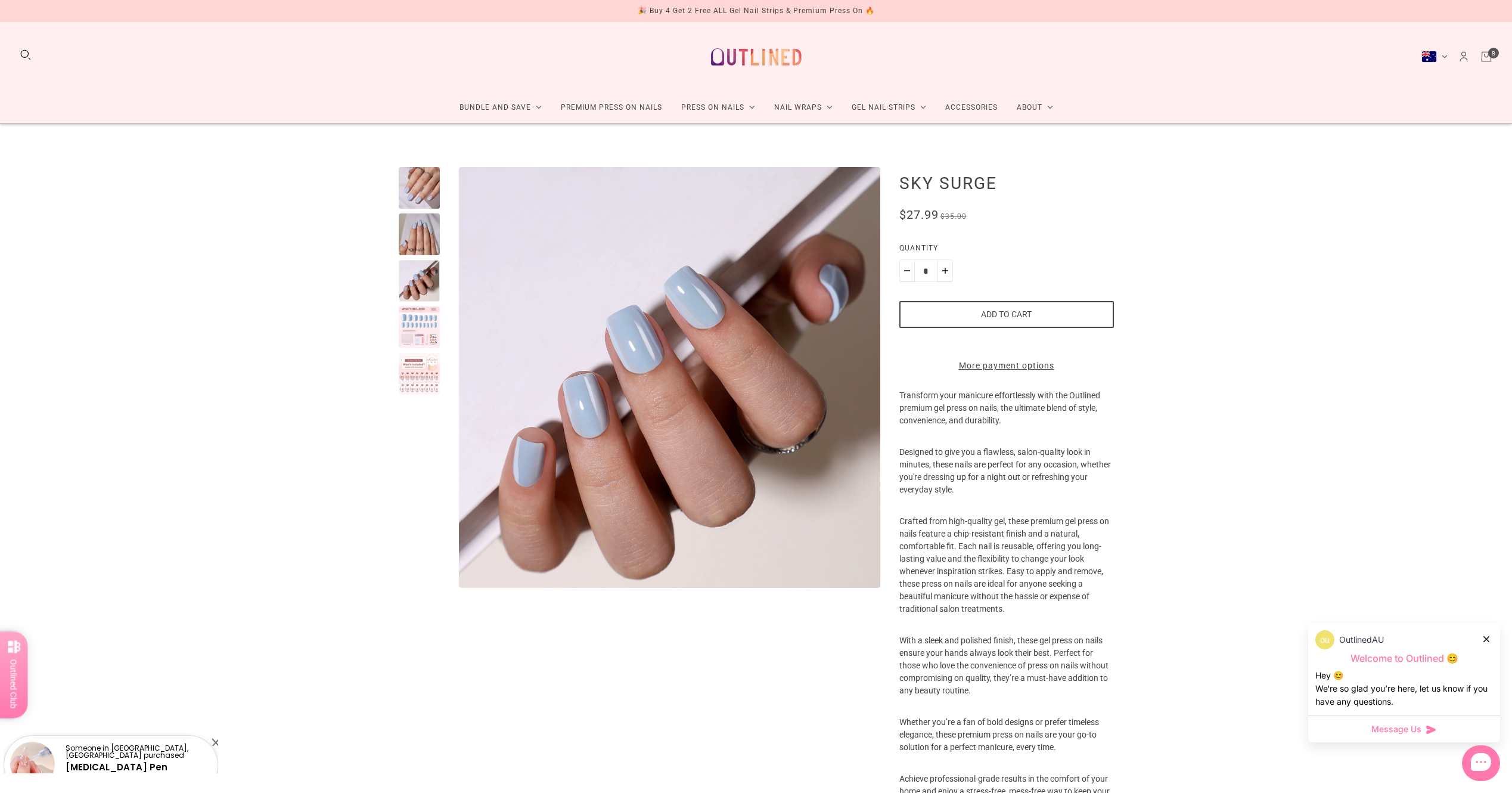
click at [413, 320] on div at bounding box center [419, 327] width 42 height 42
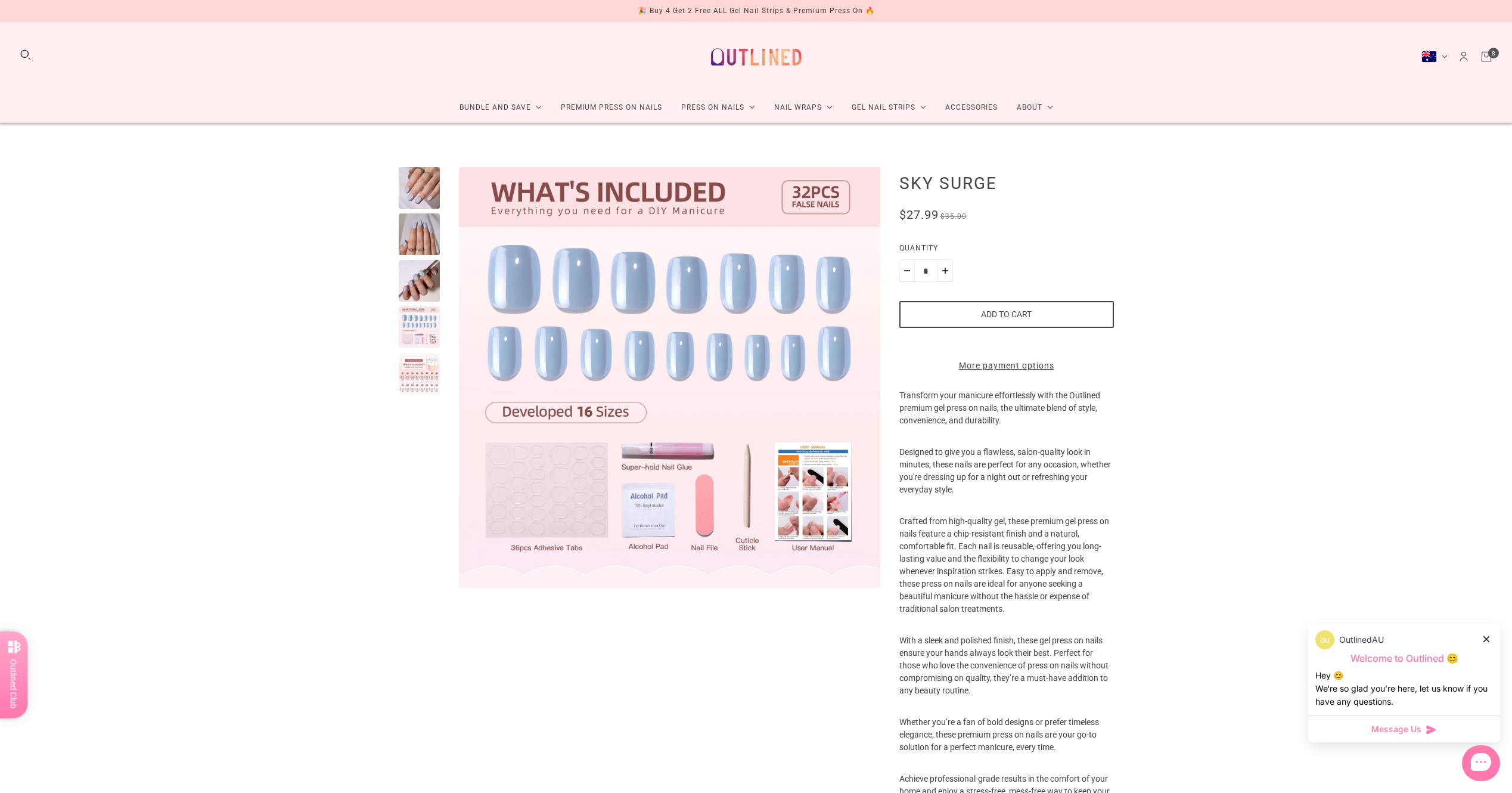
click at [415, 369] on div at bounding box center [419, 373] width 42 height 42
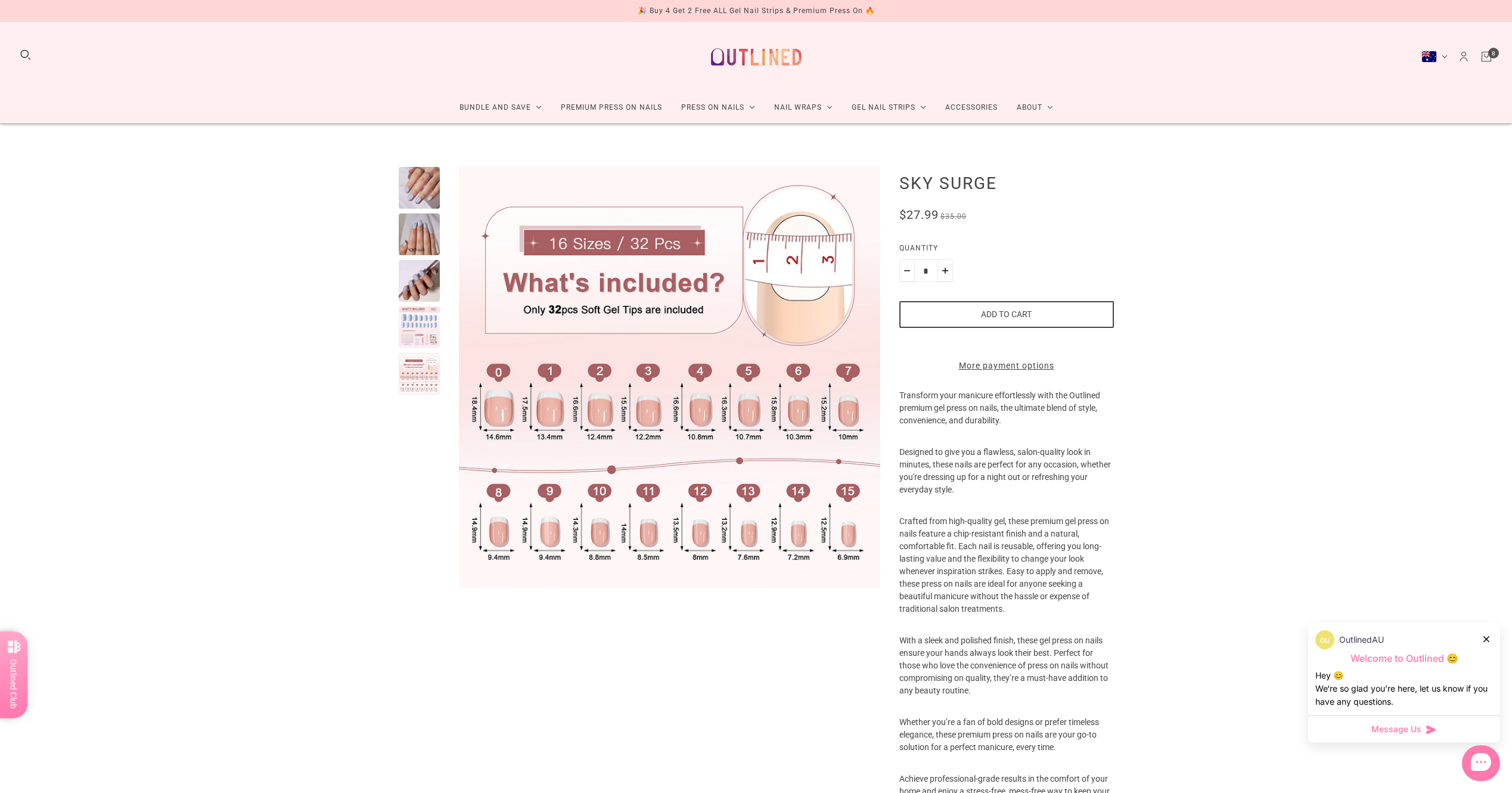
click at [417, 349] on div at bounding box center [419, 377] width 42 height 421
click at [422, 337] on div at bounding box center [419, 327] width 42 height 42
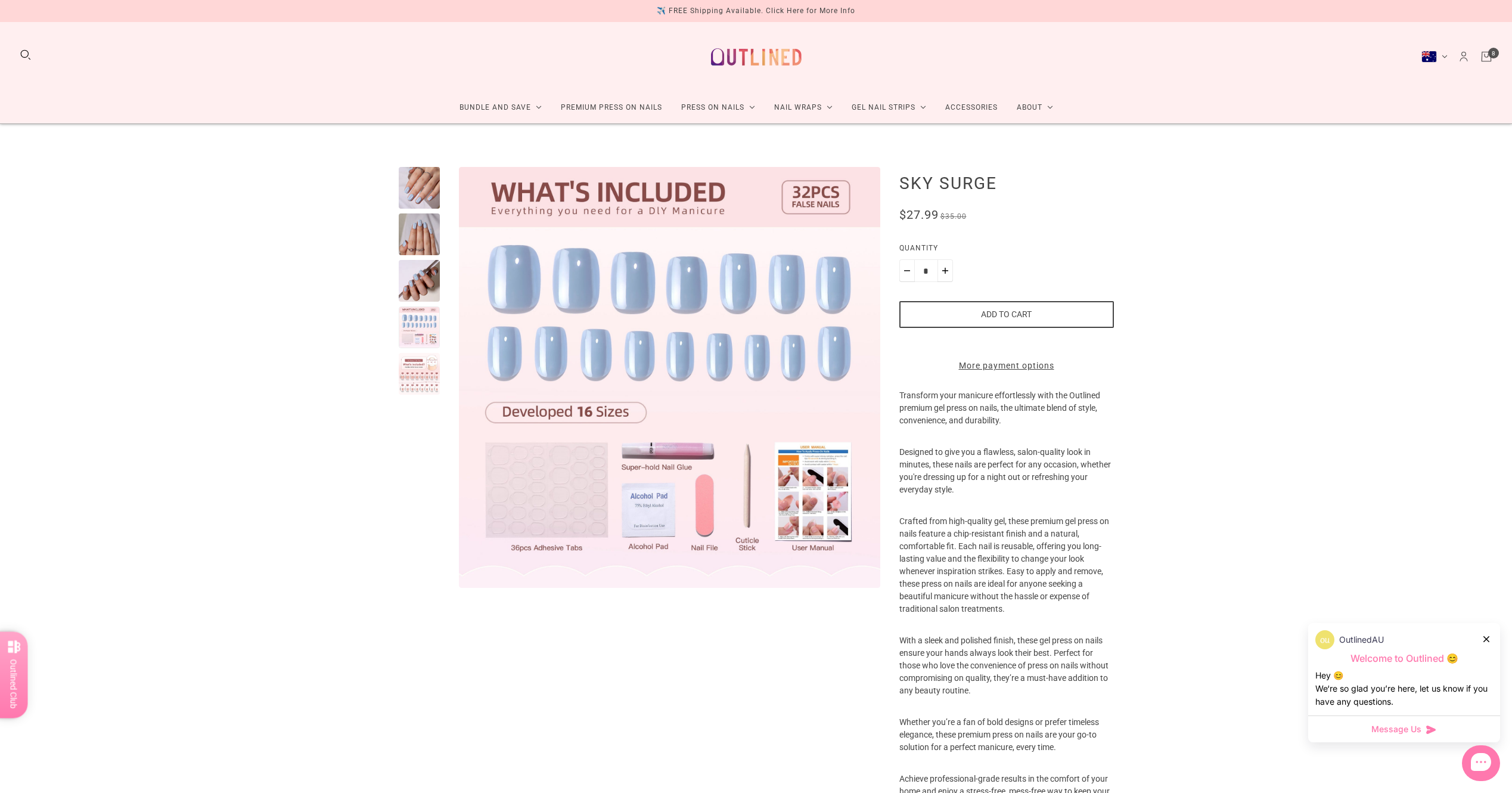
click at [420, 177] on div at bounding box center [419, 187] width 42 height 42
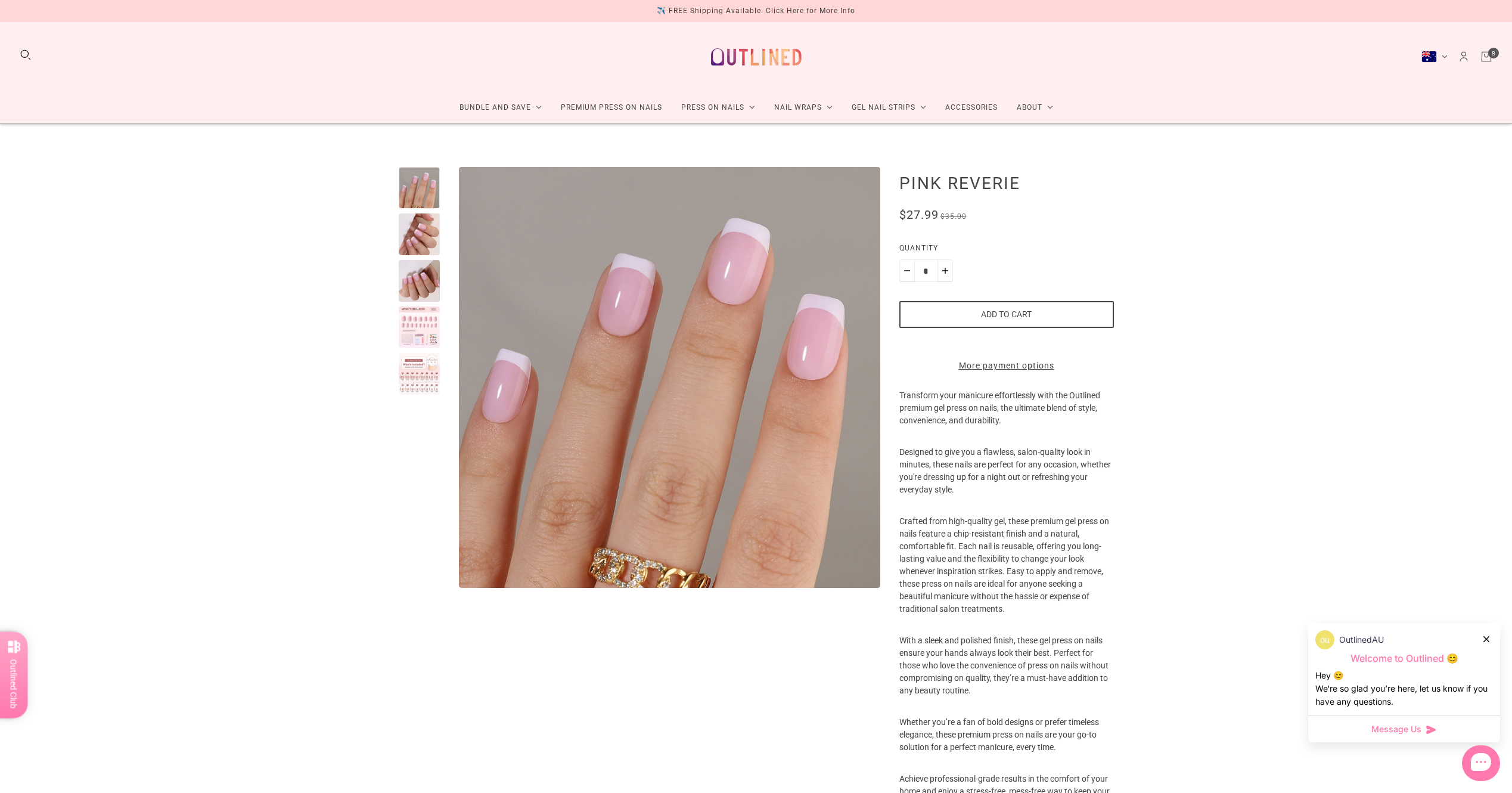
click at [1006, 320] on button "Add to cart" at bounding box center [1006, 315] width 214 height 27
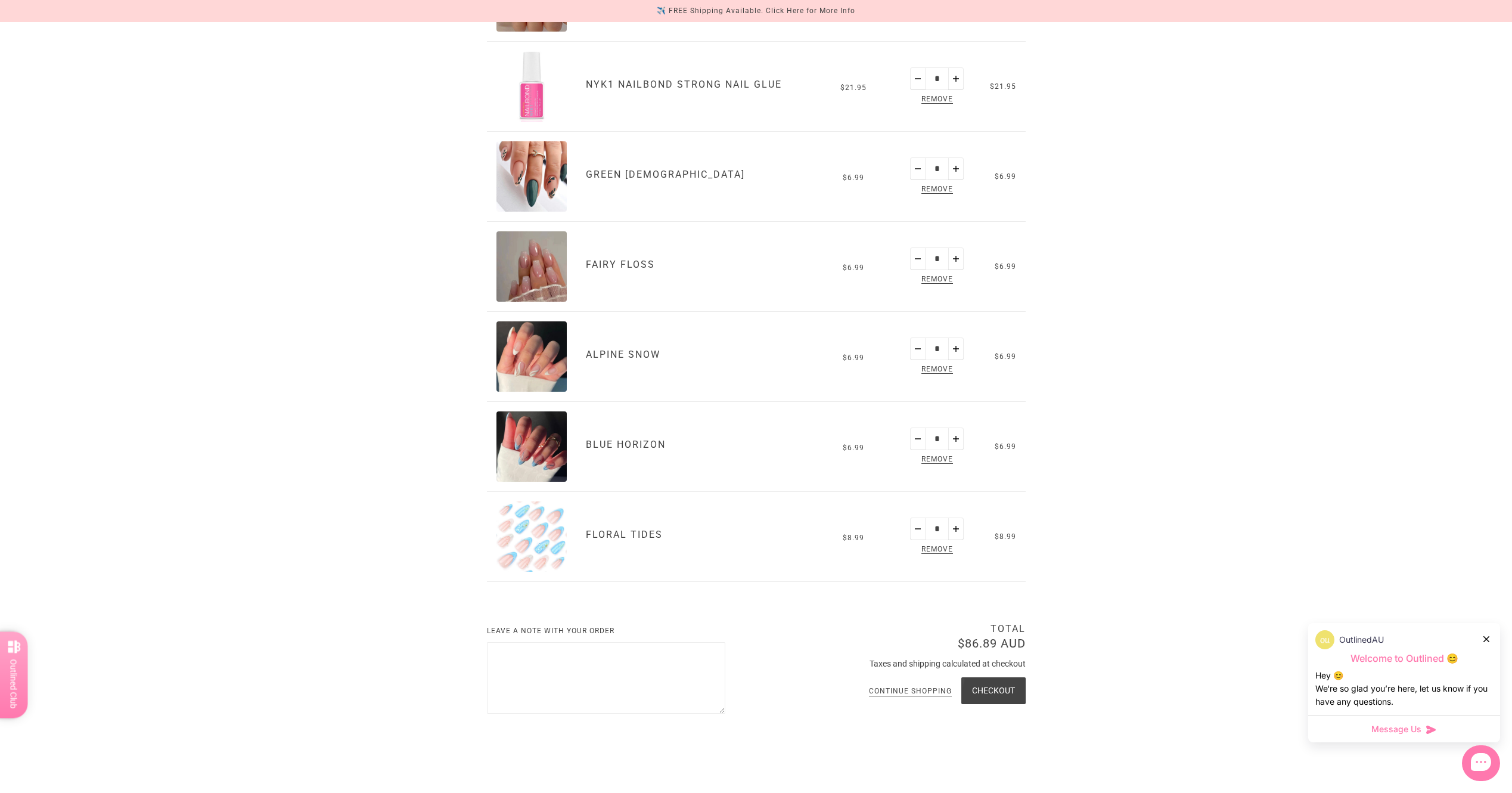
scroll to position [596, 0]
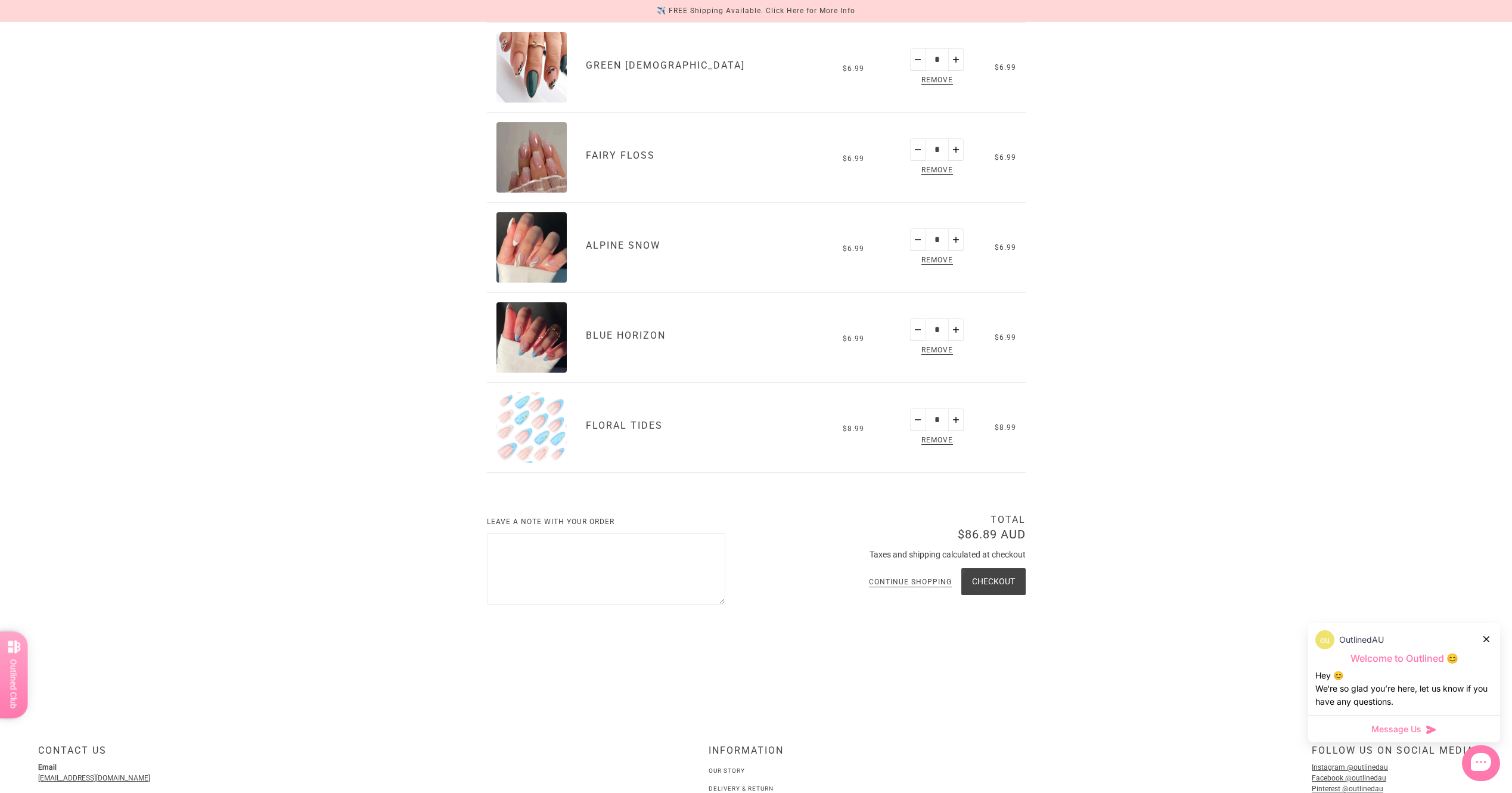
click at [990, 574] on button "Checkout" at bounding box center [993, 581] width 65 height 27
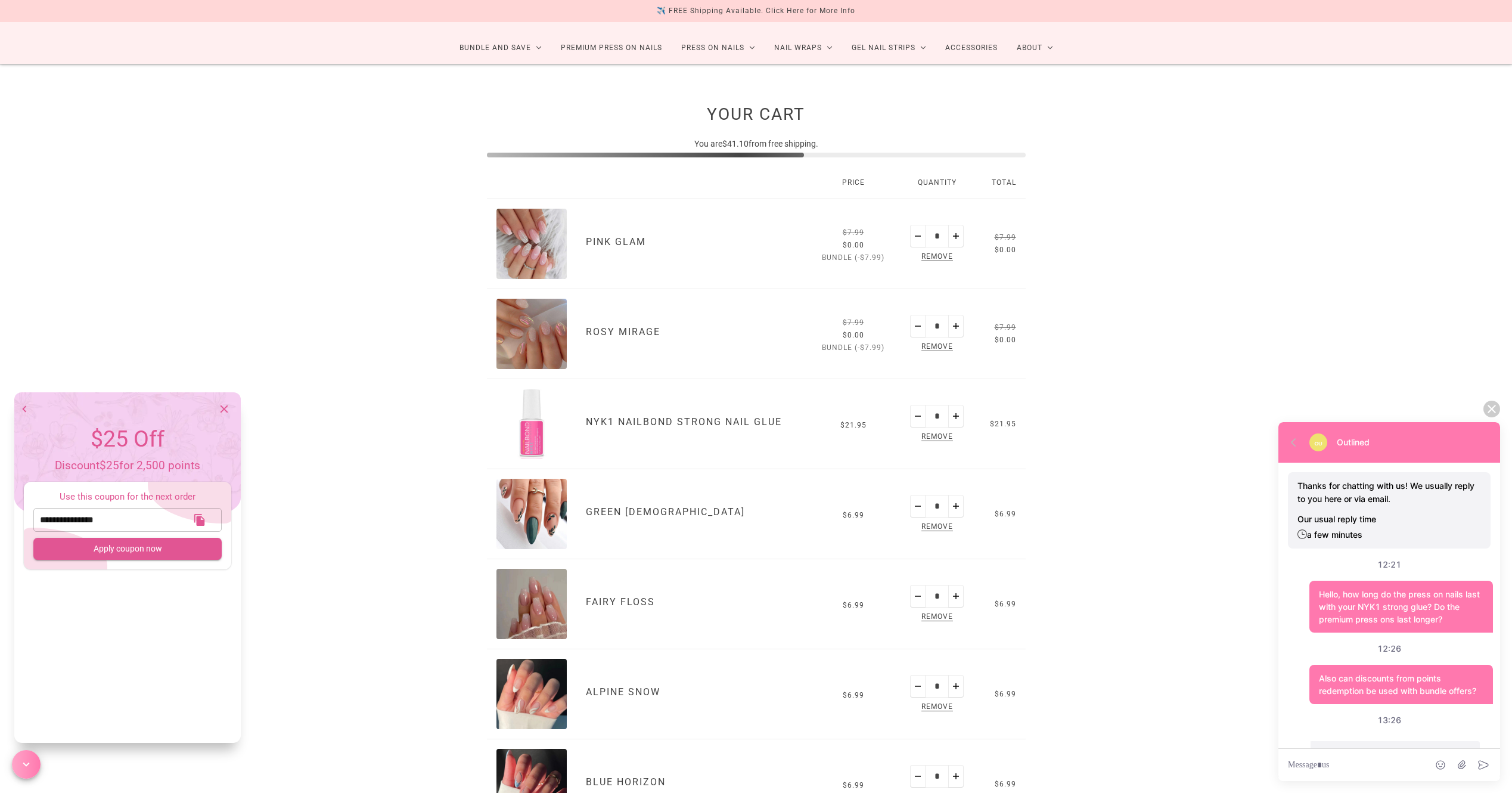
scroll to position [737, 0]
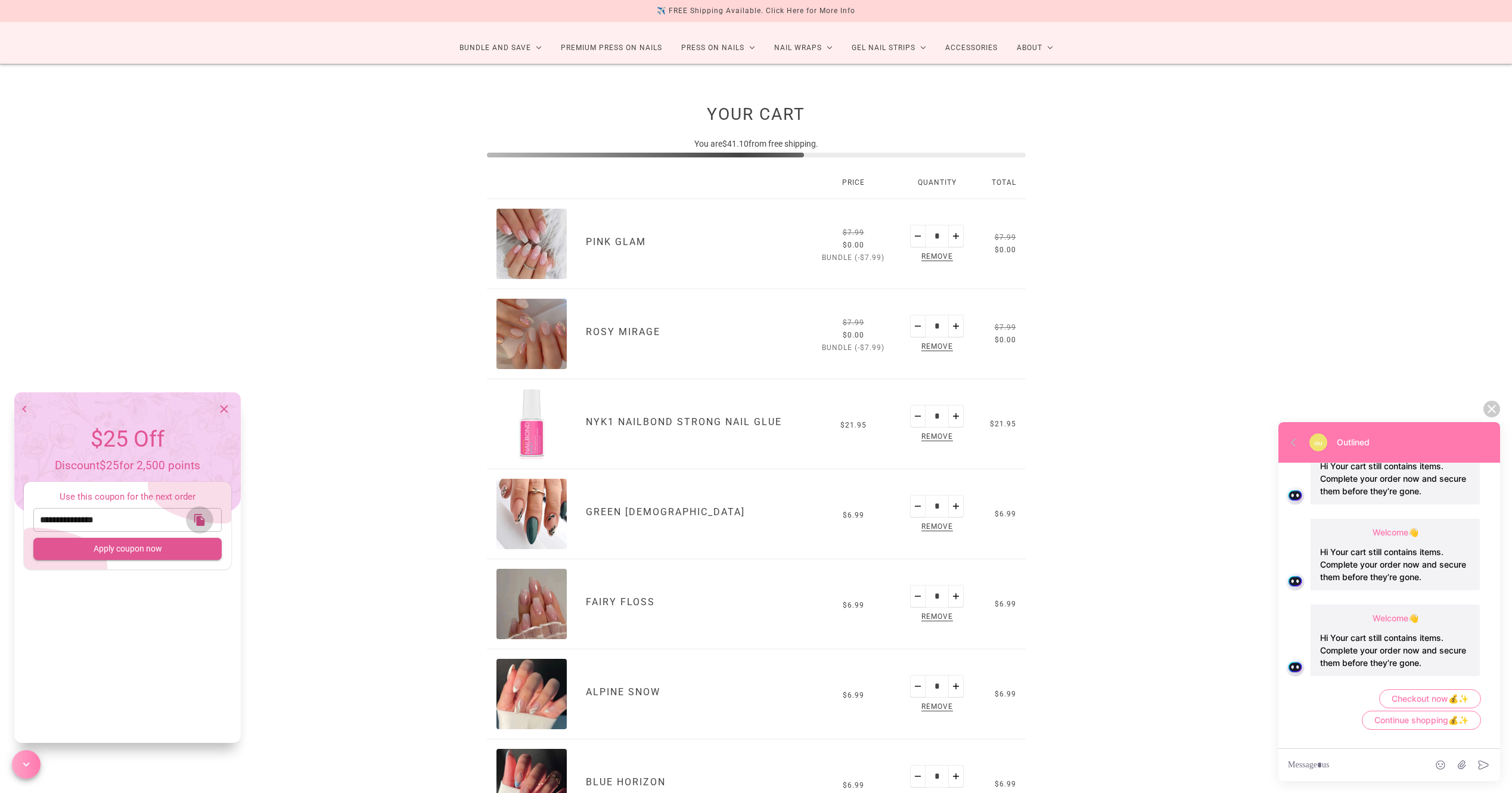
click at [203, 518] on icon "button" at bounding box center [198, 519] width 10 height 12
click at [1491, 411] on icon at bounding box center [1492, 408] width 15 height 15
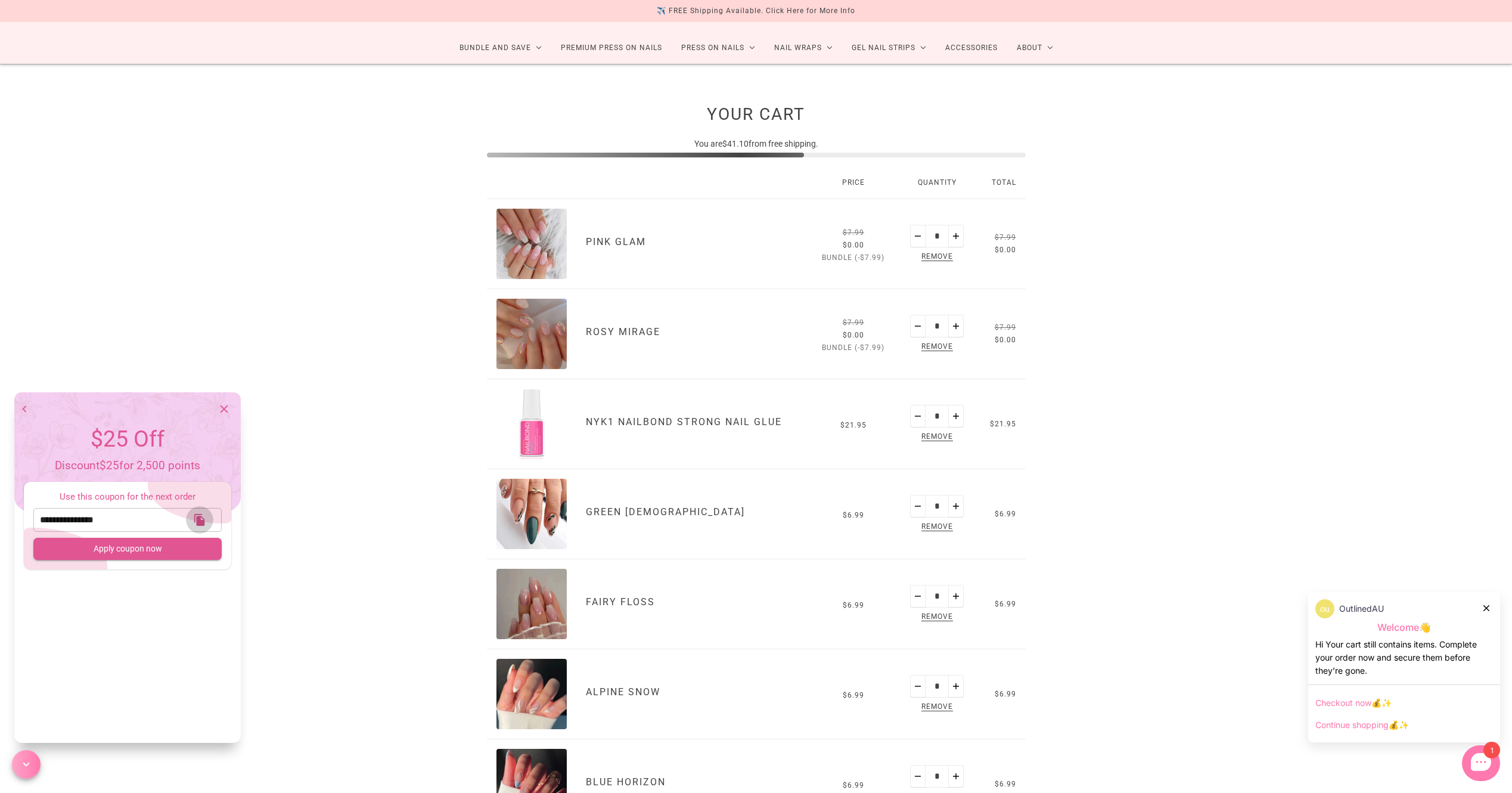
drag, startPoint x: 198, startPoint y: 523, endPoint x: 179, endPoint y: 504, distance: 26.9
click at [198, 523] on icon "button" at bounding box center [198, 519] width 10 height 12
click at [27, 404] on icon "button" at bounding box center [24, 408] width 13 height 13
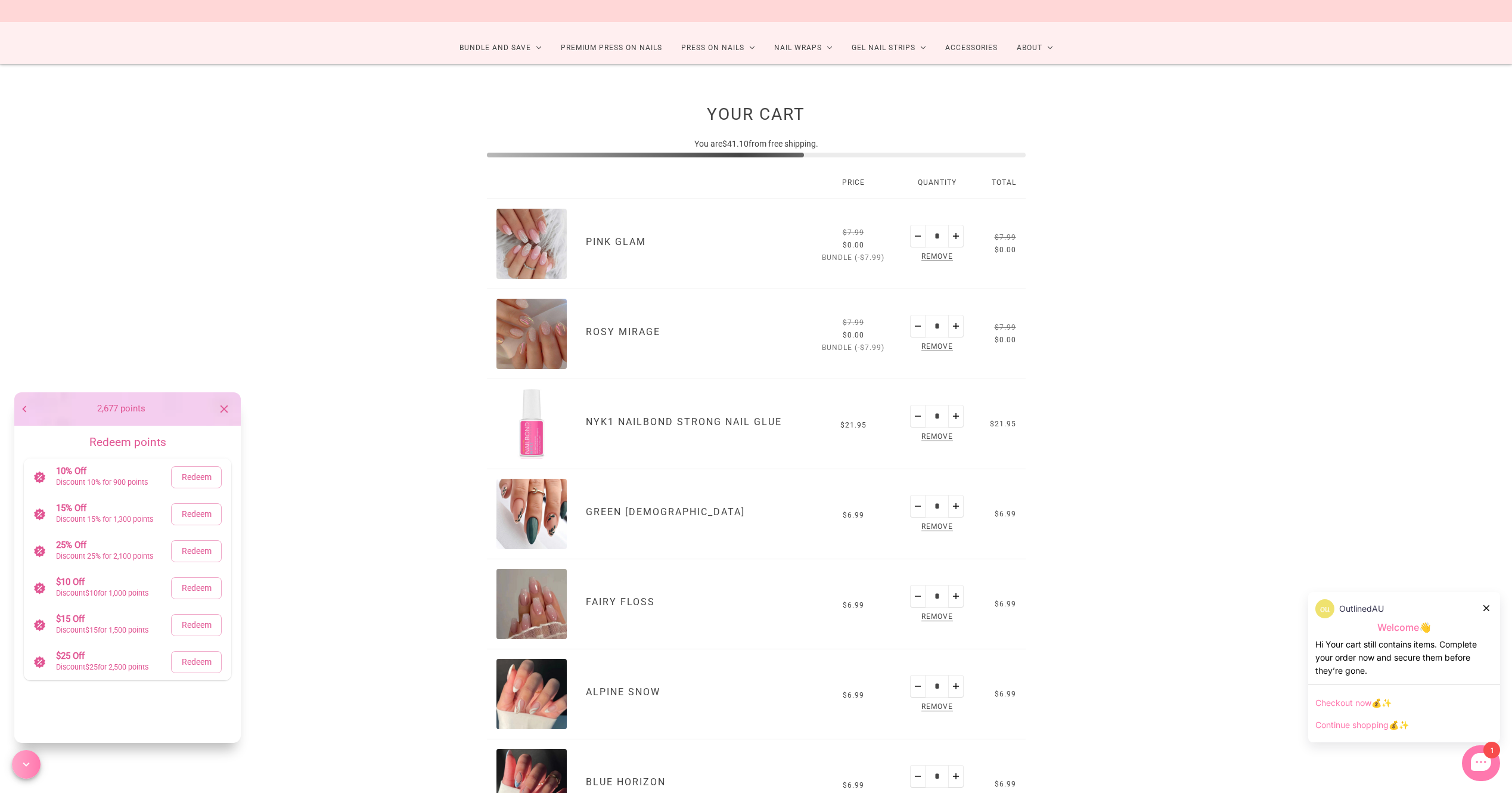
click at [27, 404] on icon "button" at bounding box center [24, 408] width 13 height 13
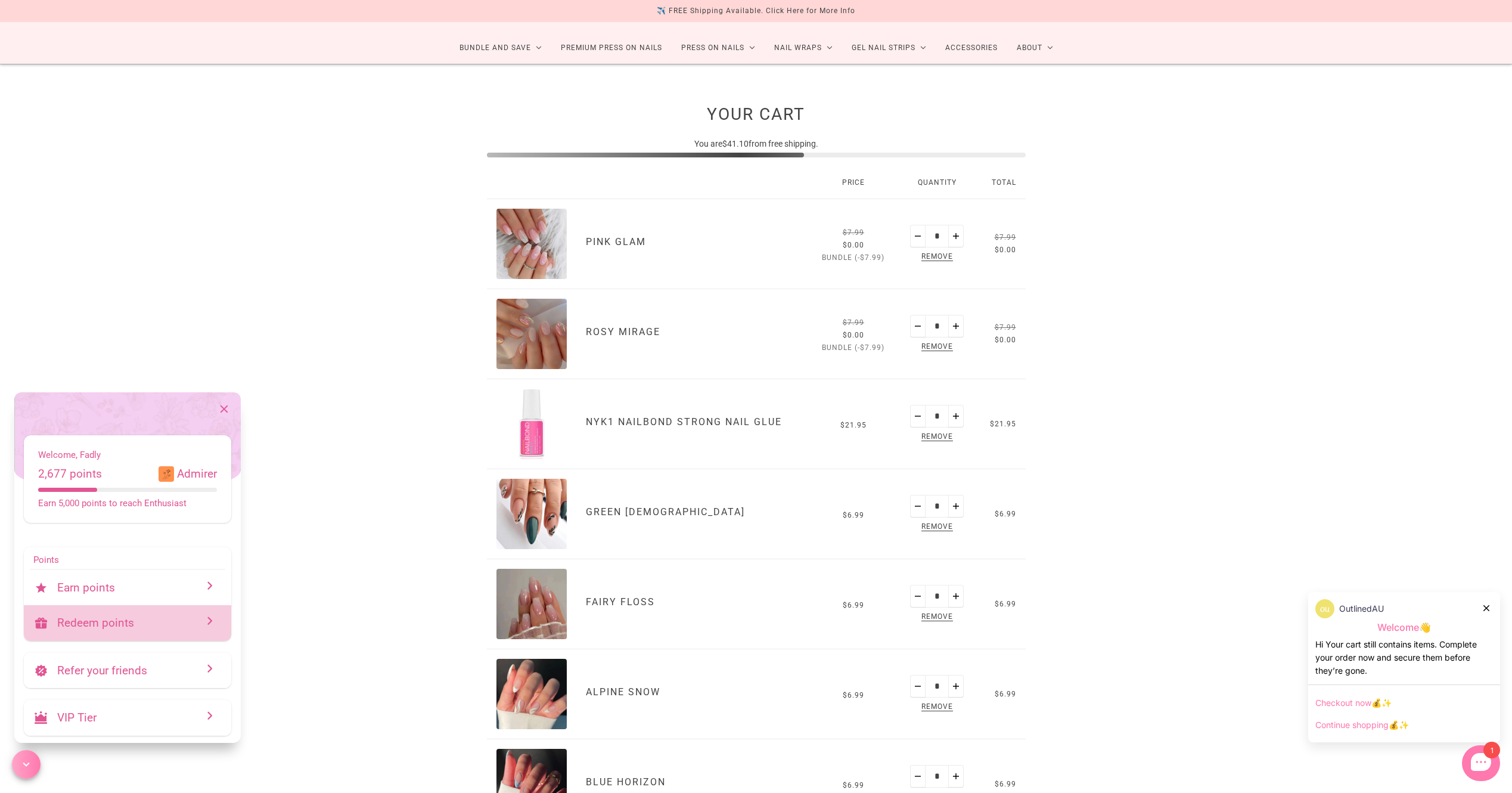
click at [128, 629] on p "Redeem points" at bounding box center [133, 622] width 151 height 13
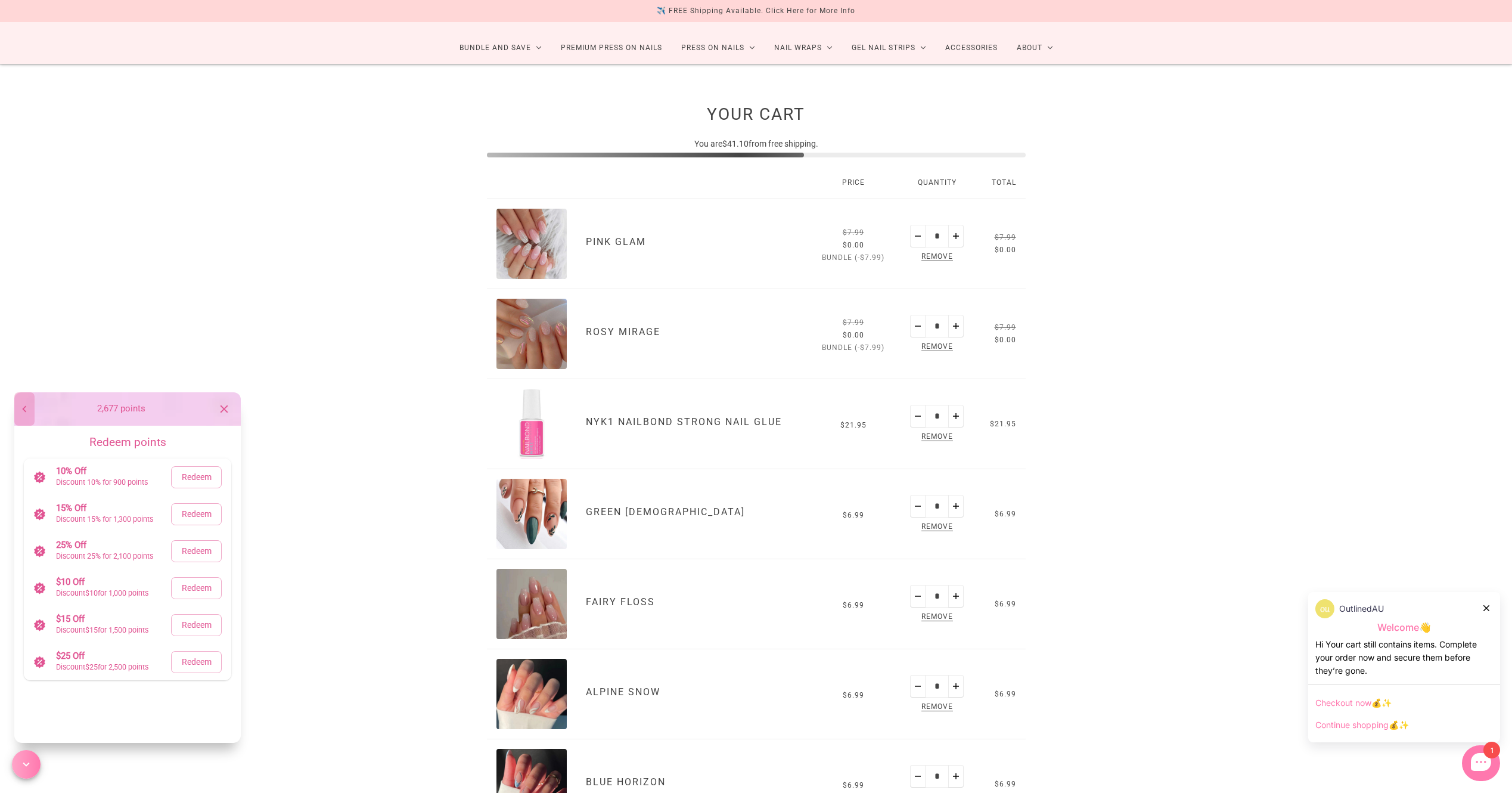
click at [18, 412] on icon "button" at bounding box center [24, 408] width 13 height 13
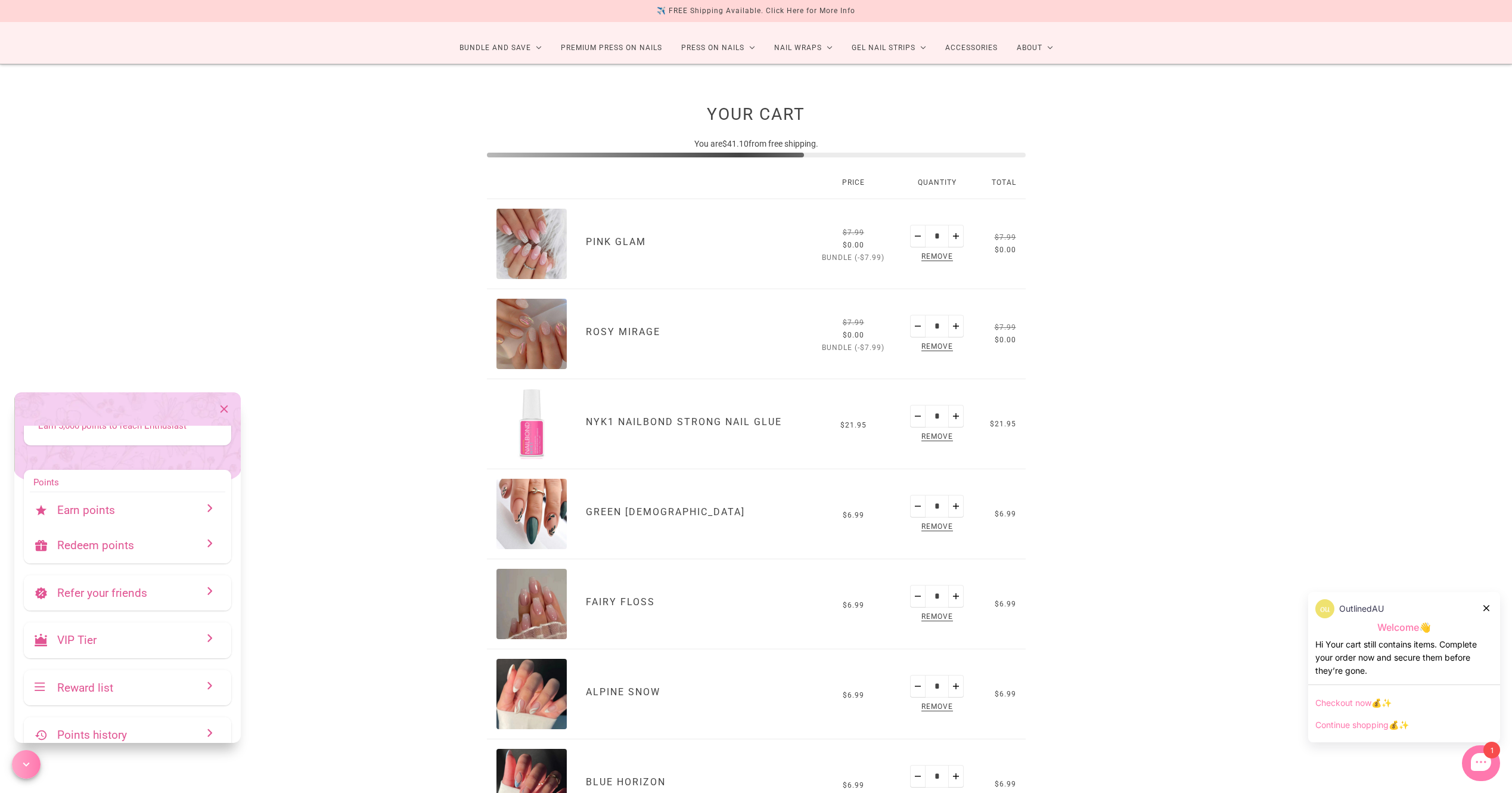
scroll to position [97, 0]
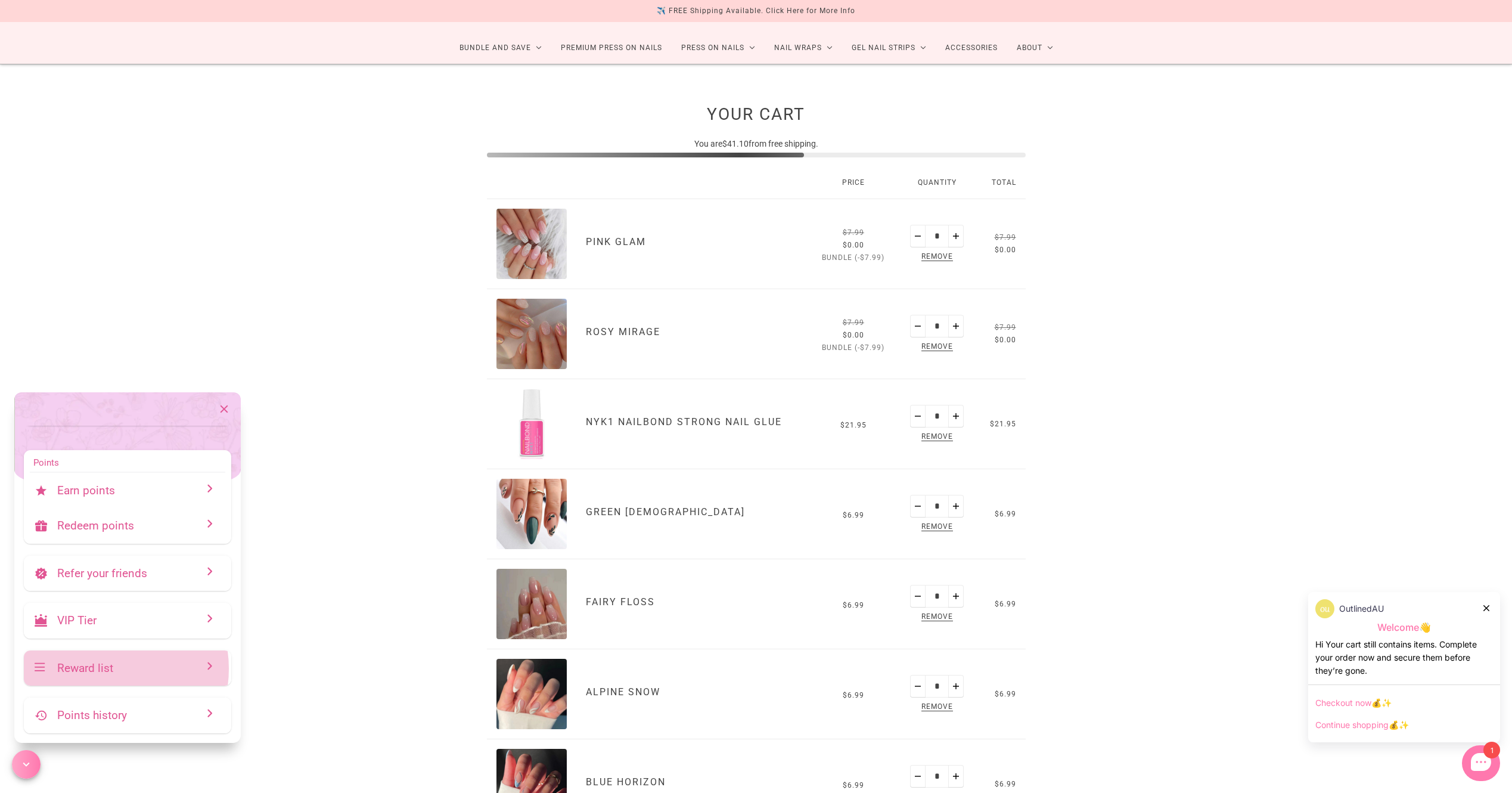
click at [103, 669] on p "Reward list" at bounding box center [133, 667] width 151 height 13
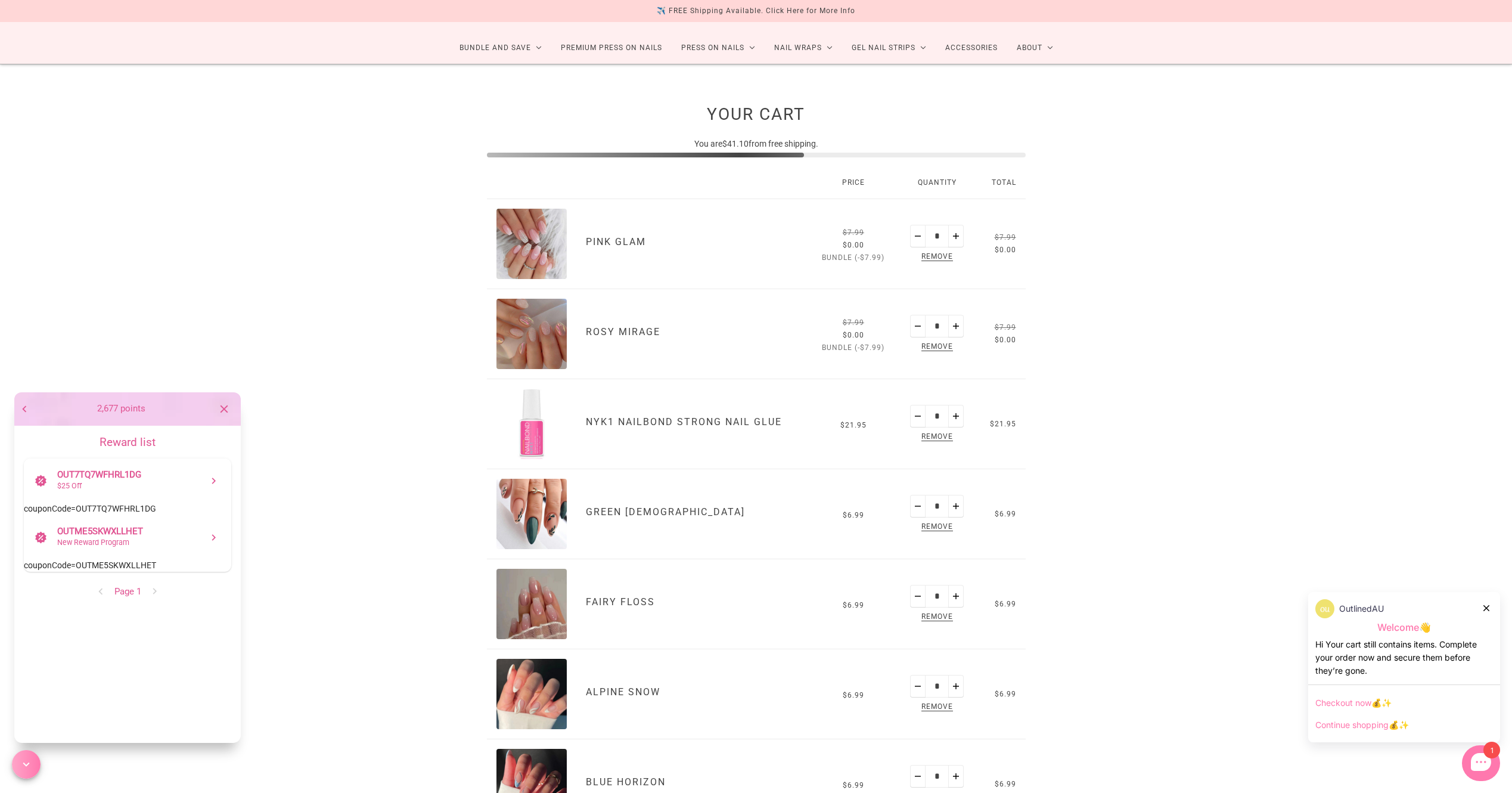
click at [142, 487] on p "$25 Off" at bounding box center [133, 486] width 151 height 12
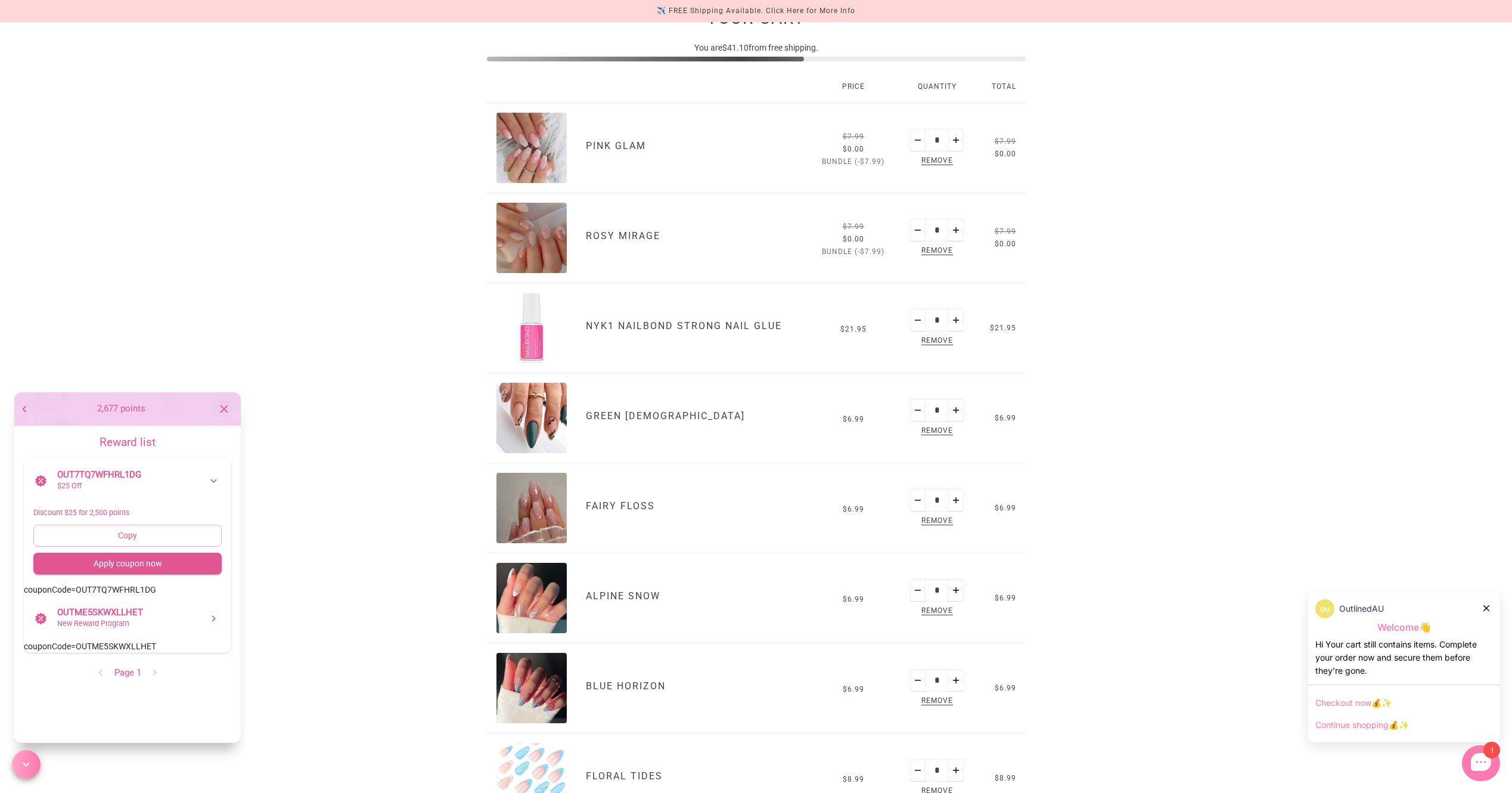
scroll to position [179, 0]
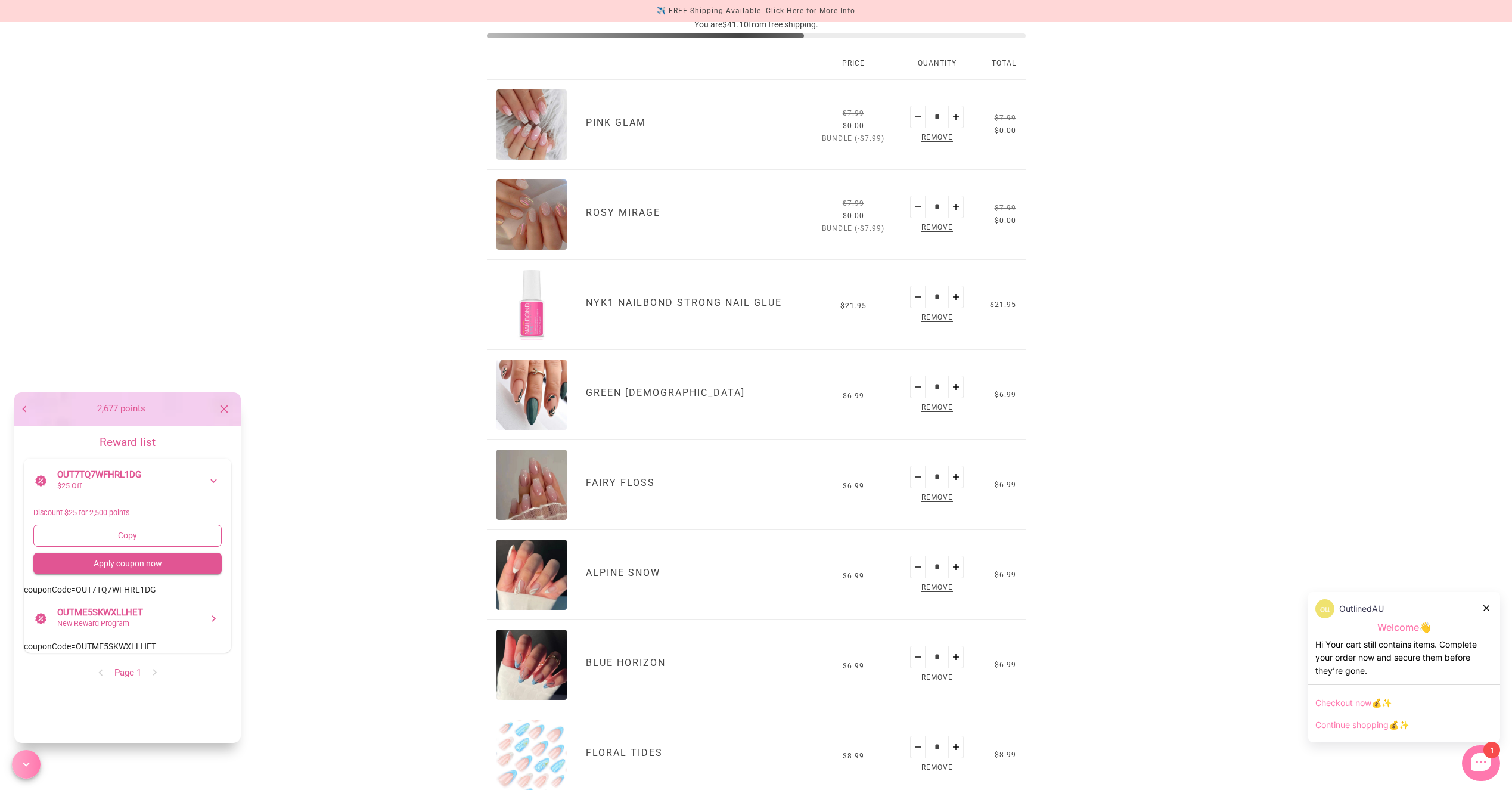
click at [160, 535] on span "Copy" at bounding box center [127, 535] width 169 height 15
click at [340, 508] on div "Your Cart You are $41.10 from free shipping. Price Quantity Total Pink Glam All…" at bounding box center [756, 490] width 1512 height 1091
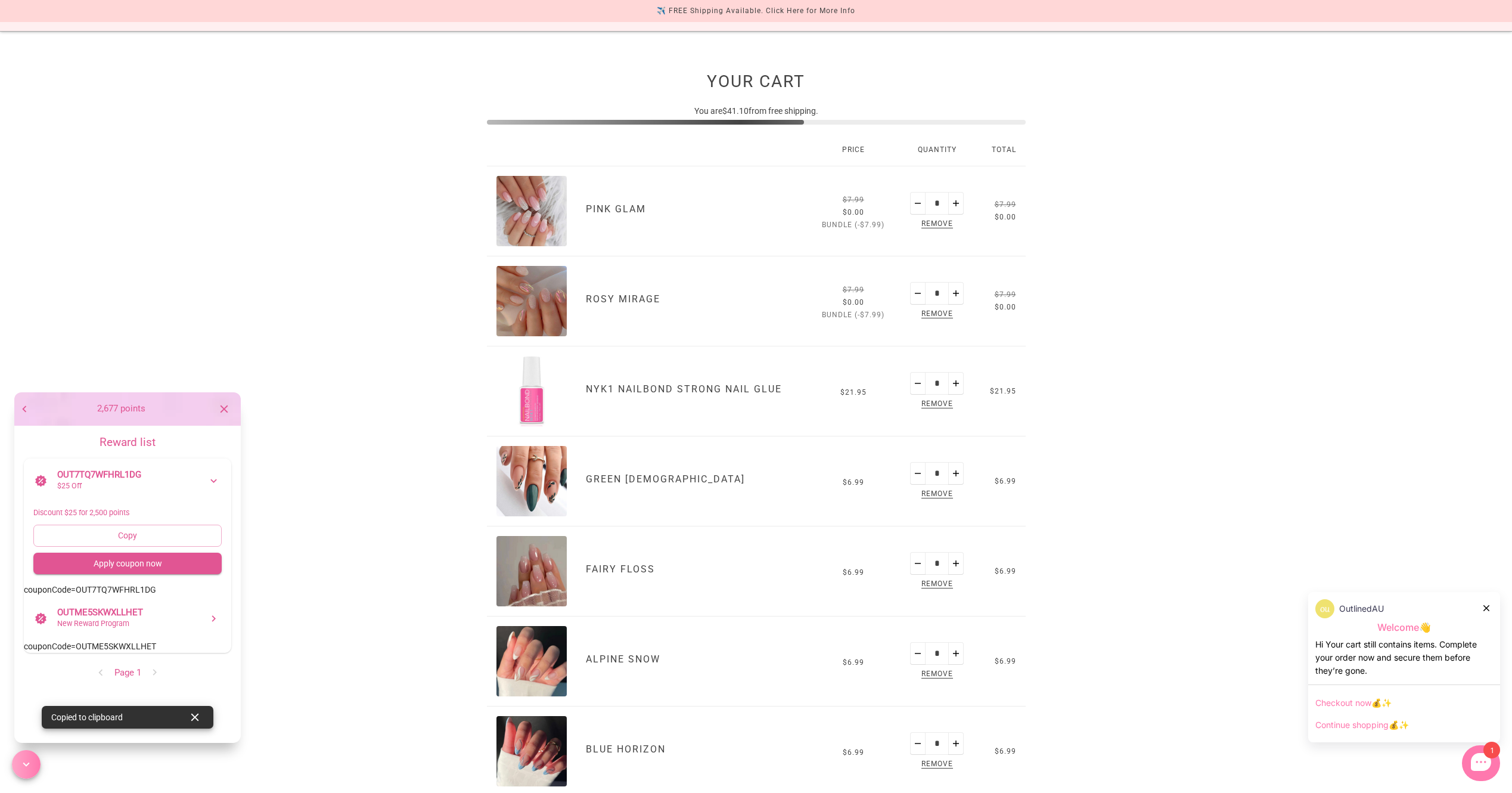
scroll to position [0, 0]
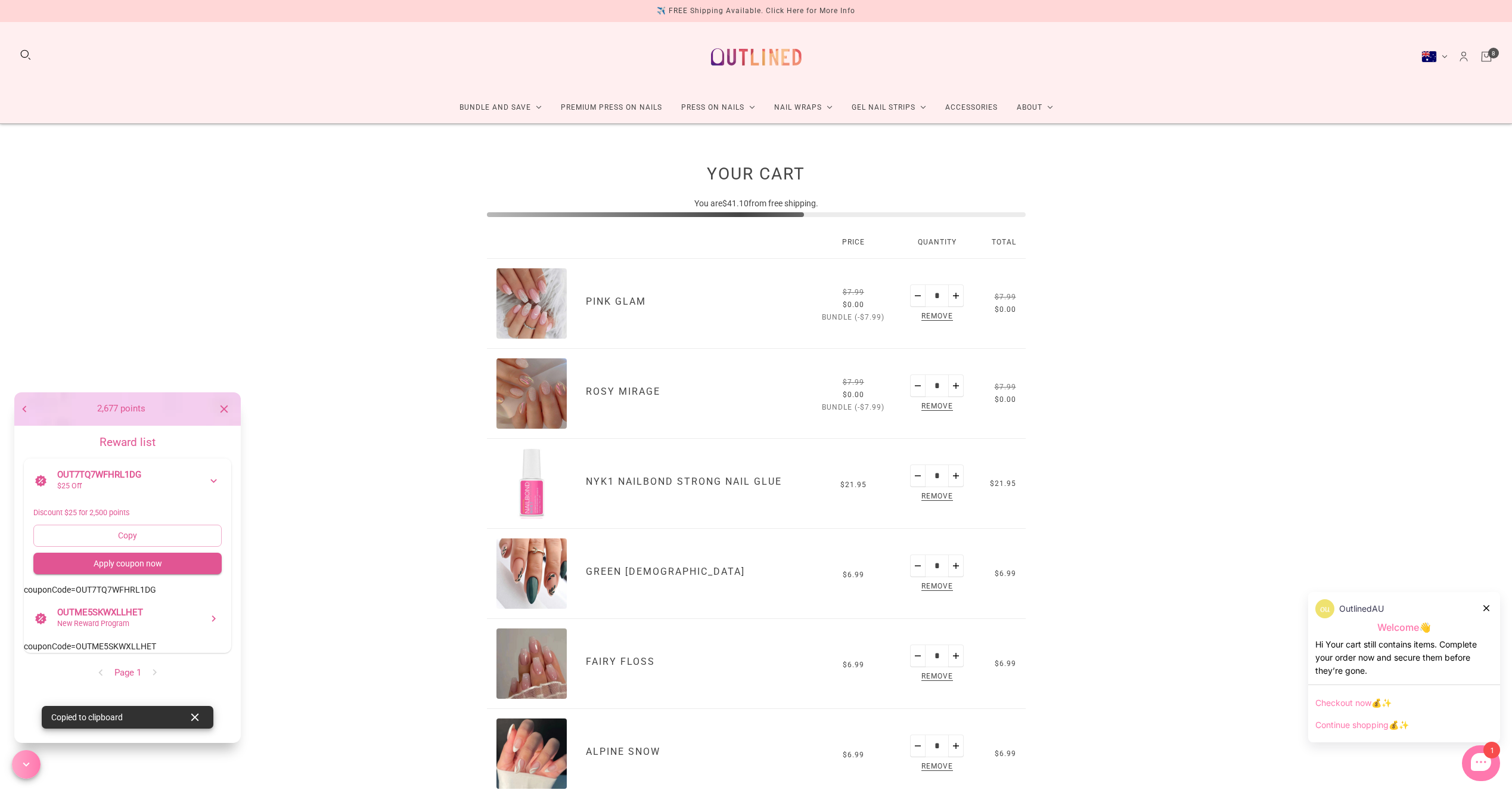
click at [221, 408] on icon "close" at bounding box center [224, 408] width 13 height 13
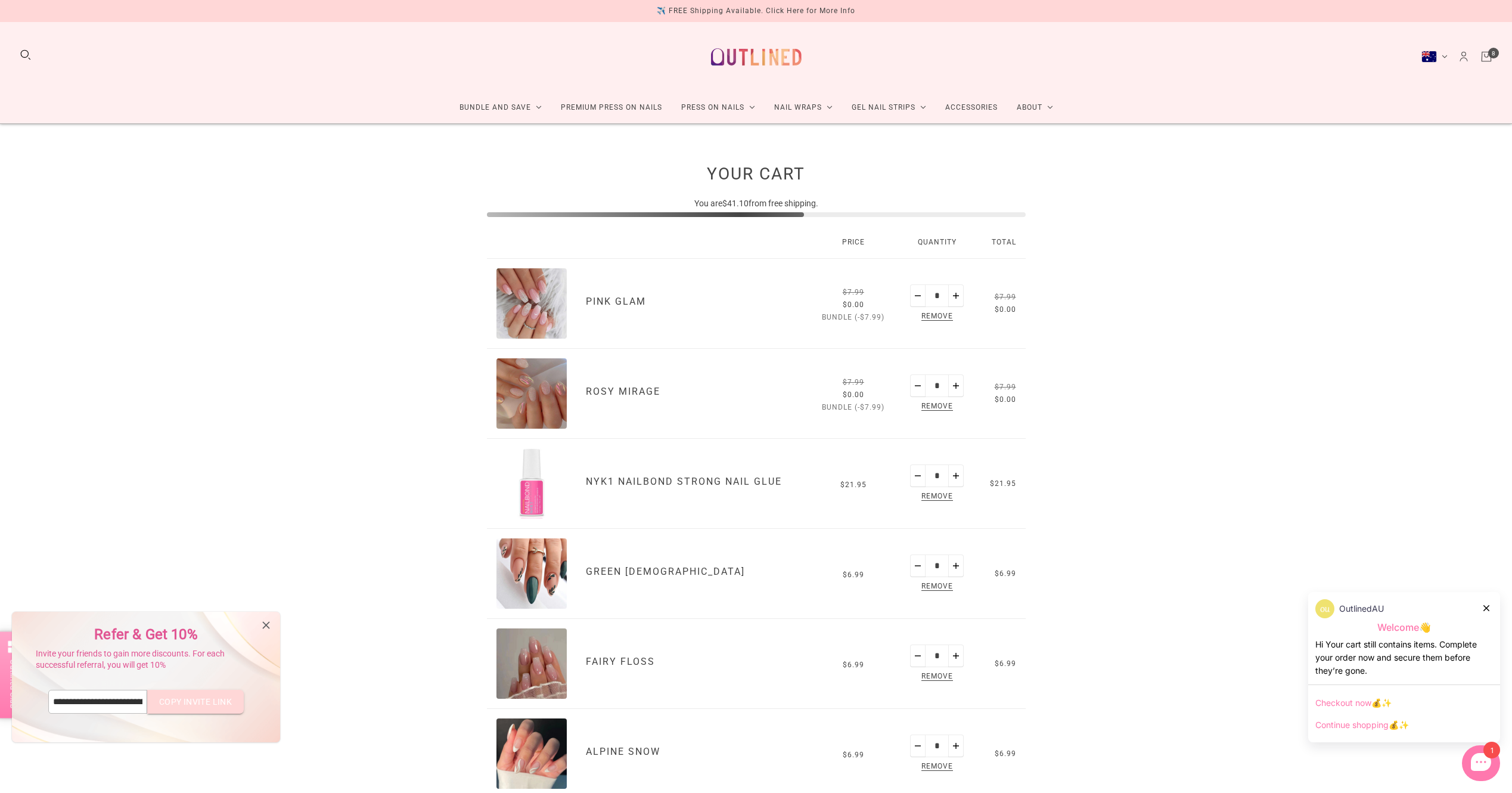
click at [268, 623] on icon at bounding box center [266, 625] width 13 height 13
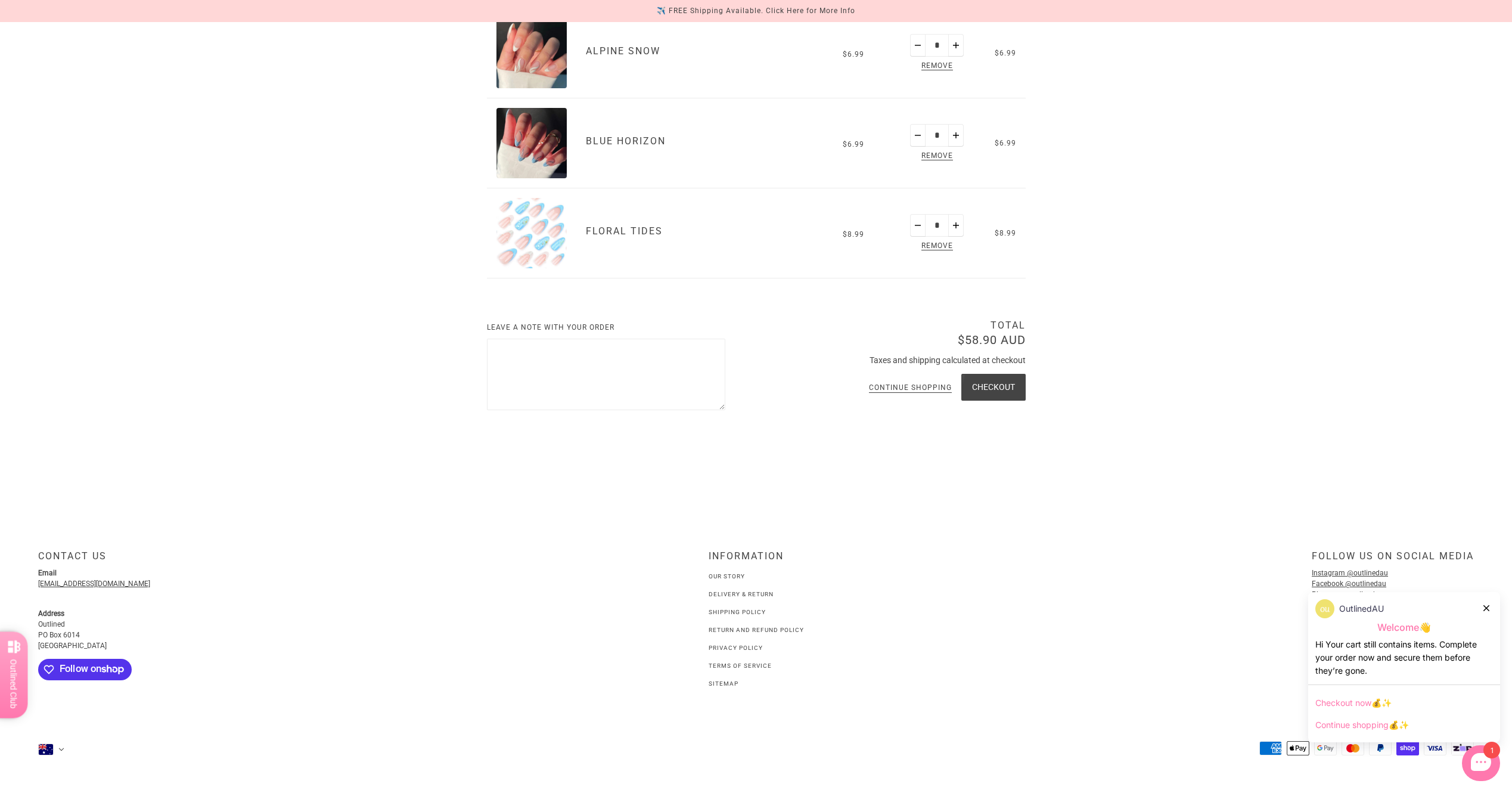
scroll to position [746, 0]
click at [994, 373] on button "Checkout" at bounding box center [993, 386] width 65 height 27
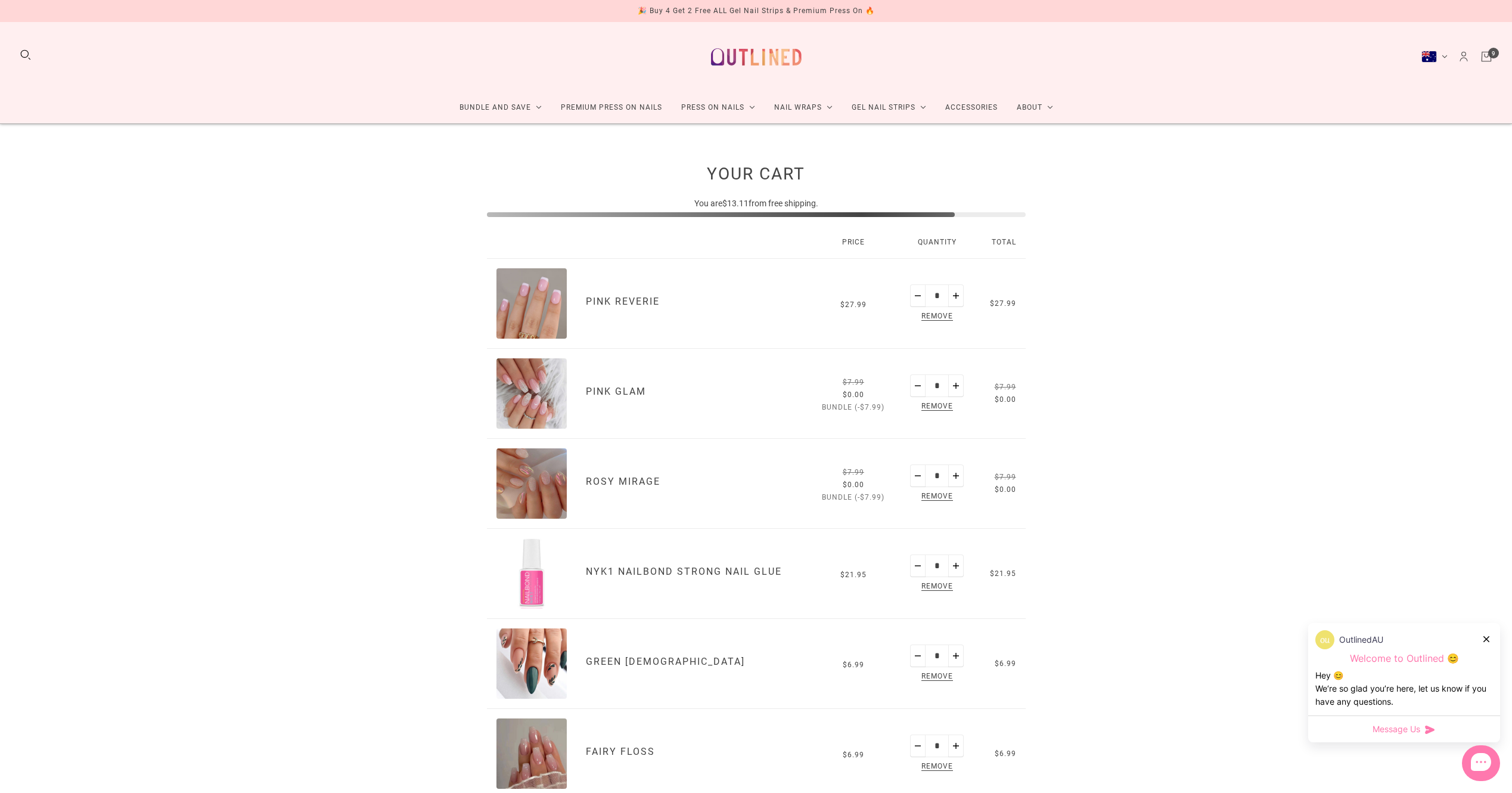
click at [937, 316] on span "Remove" at bounding box center [937, 316] width 36 height 13
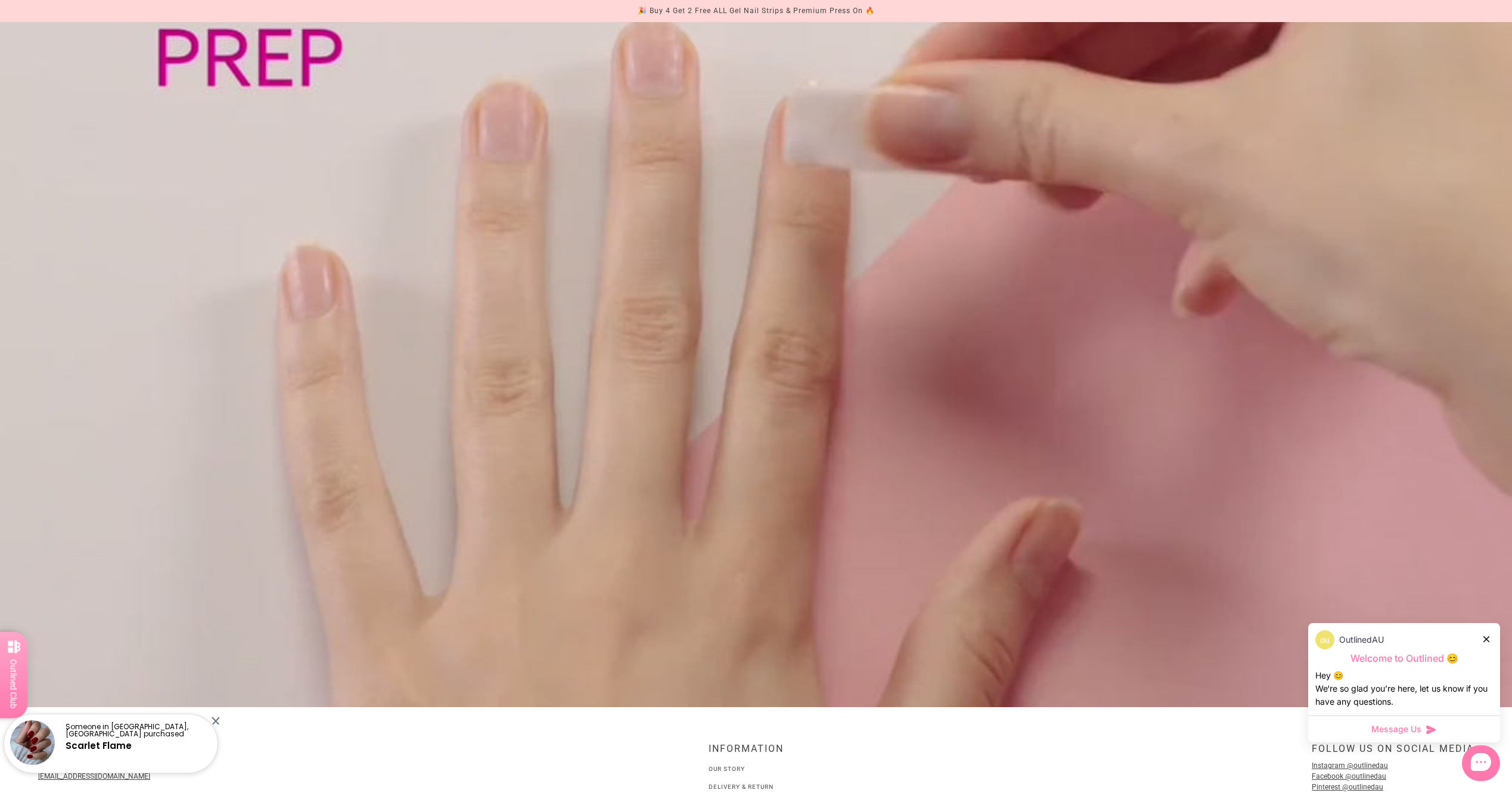
scroll to position [1440, 0]
